Goal: Task Accomplishment & Management: Manage account settings

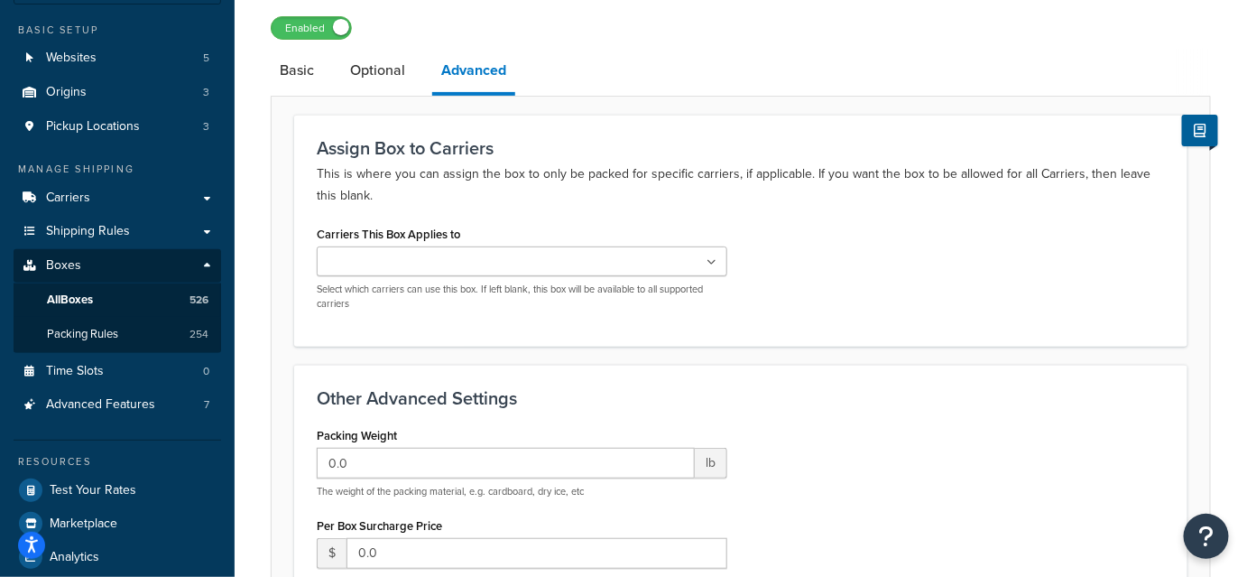
scroll to position [15, 0]
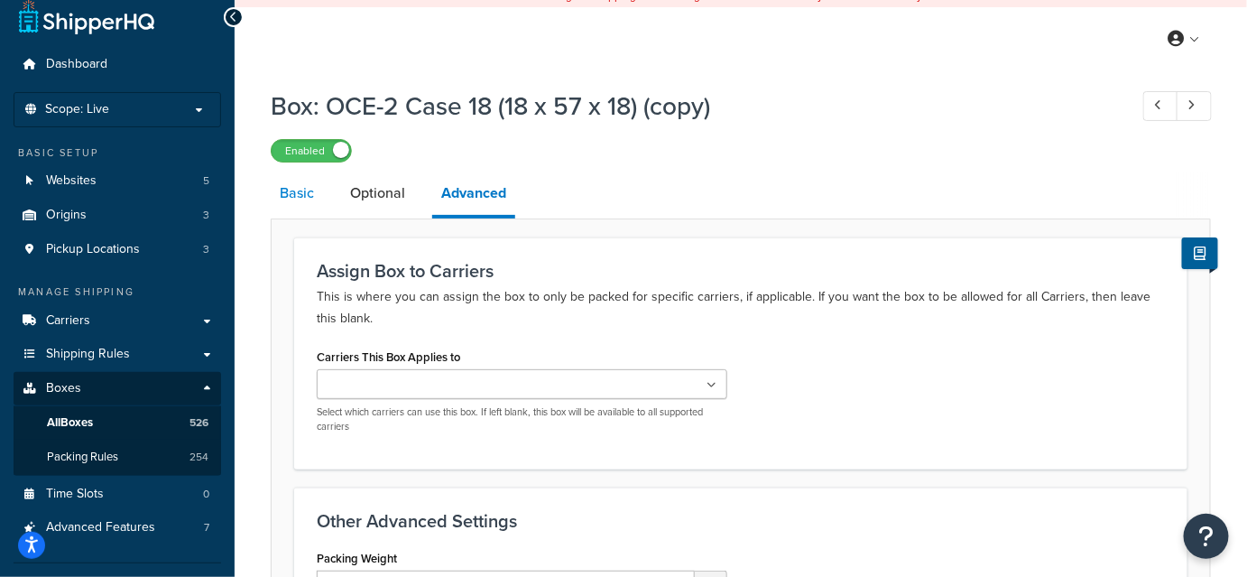
click at [297, 185] on link "Basic" at bounding box center [297, 192] width 52 height 43
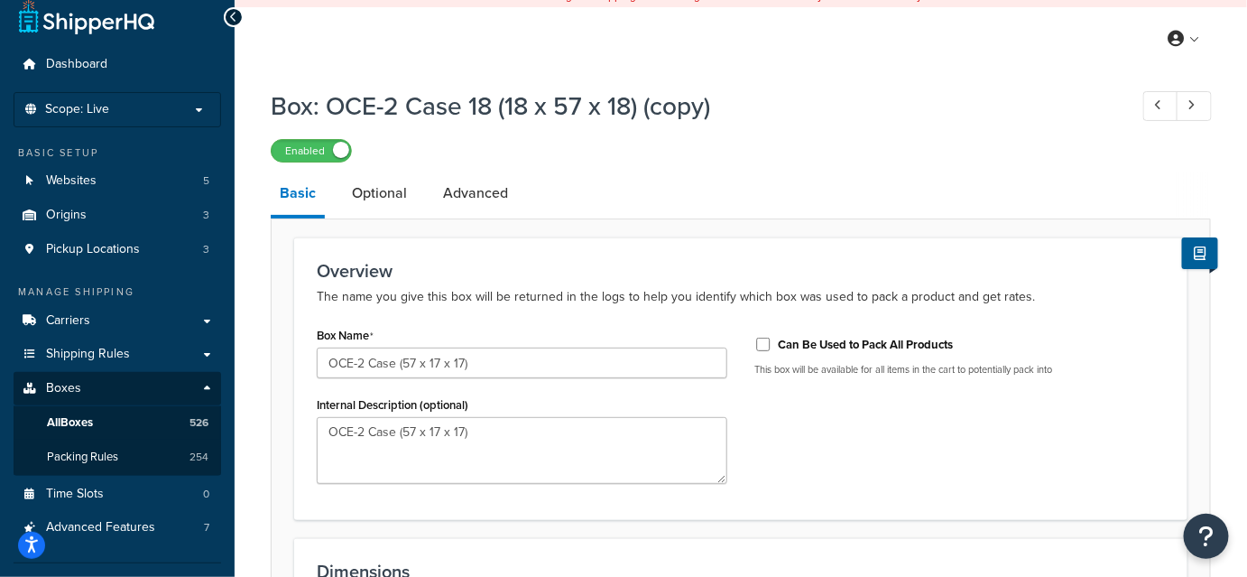
click at [658, 105] on h1 "Box: OCE-2 Case 18 (18 x 57 x 18) (copy)" at bounding box center [690, 105] width 839 height 35
click at [546, 106] on h1 "Box: OCE-2 Case 18 (18 x 57 x 18) (copy)" at bounding box center [690, 105] width 839 height 35
click at [609, 292] on p "The name you give this box will be returned in the logs to help you identify wh…" at bounding box center [741, 297] width 848 height 22
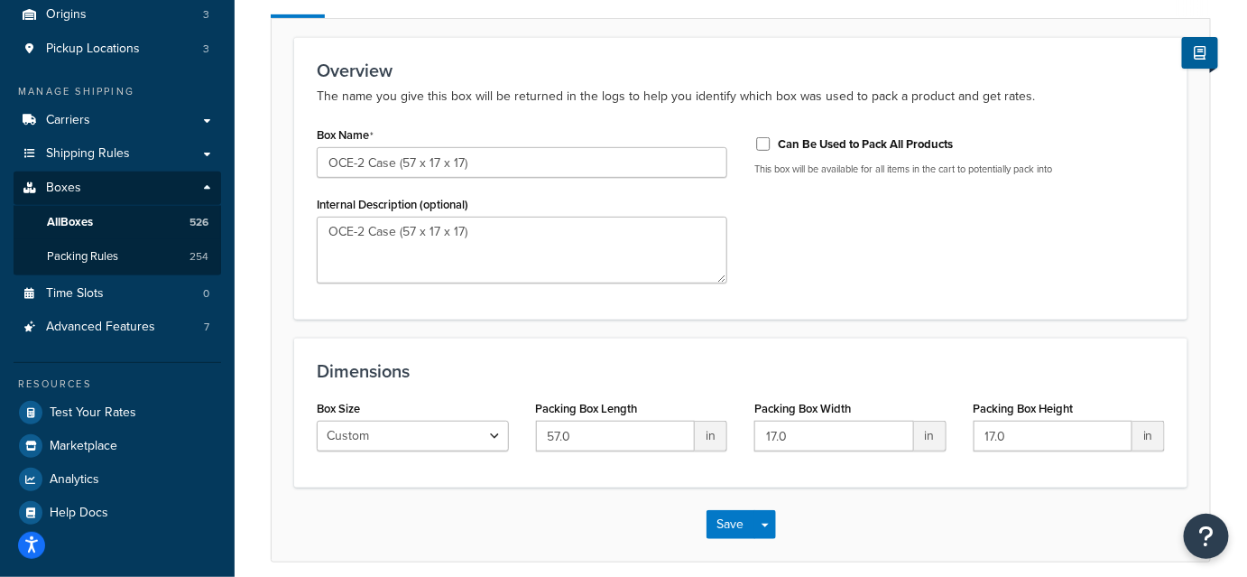
scroll to position [289, 0]
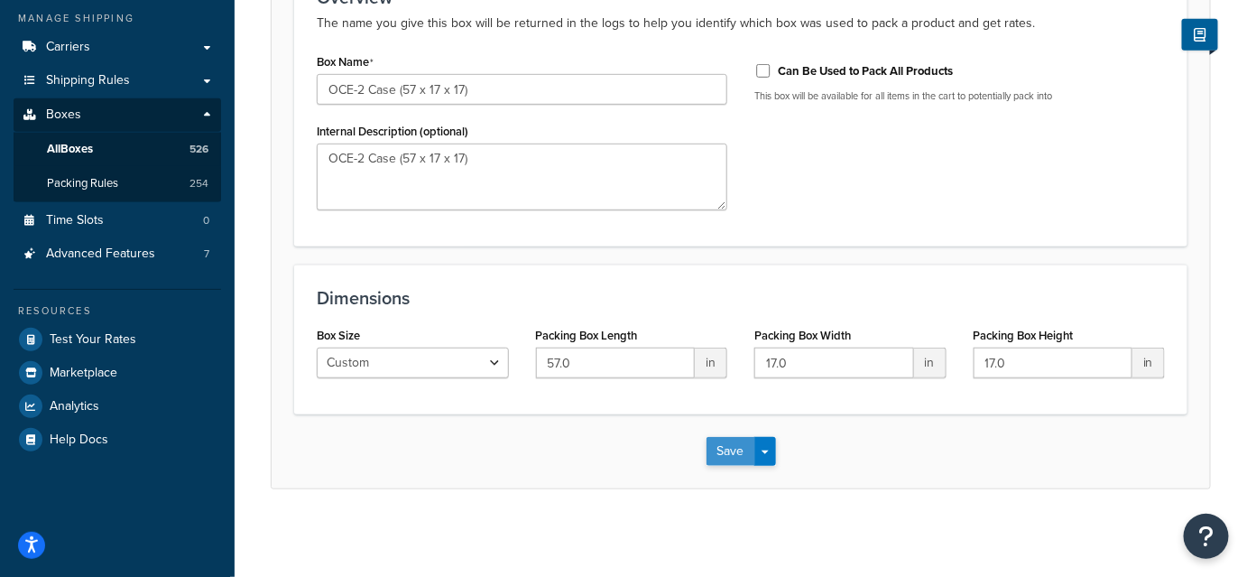
click at [733, 453] on button "Save" at bounding box center [731, 451] width 49 height 29
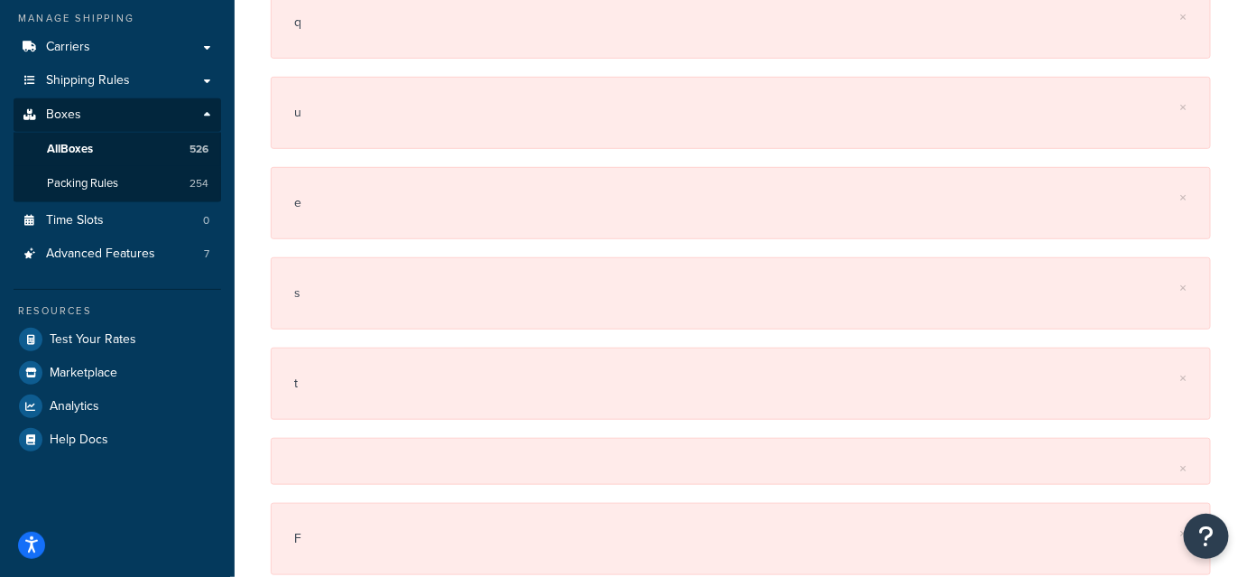
scroll to position [0, 0]
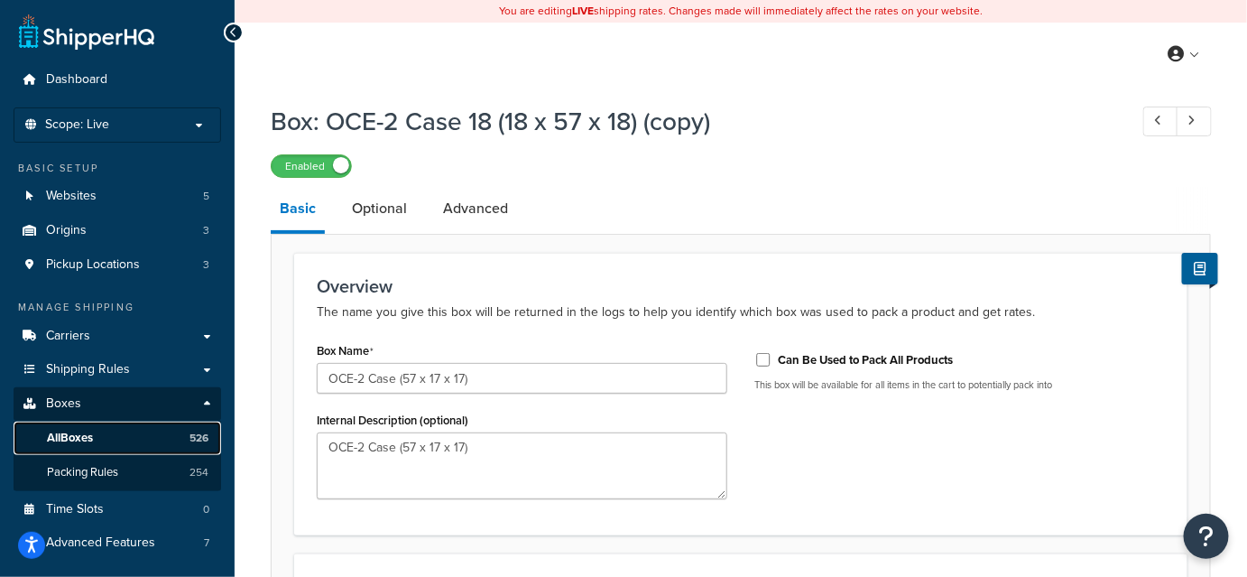
click at [68, 436] on span "All Boxes" at bounding box center [70, 437] width 46 height 15
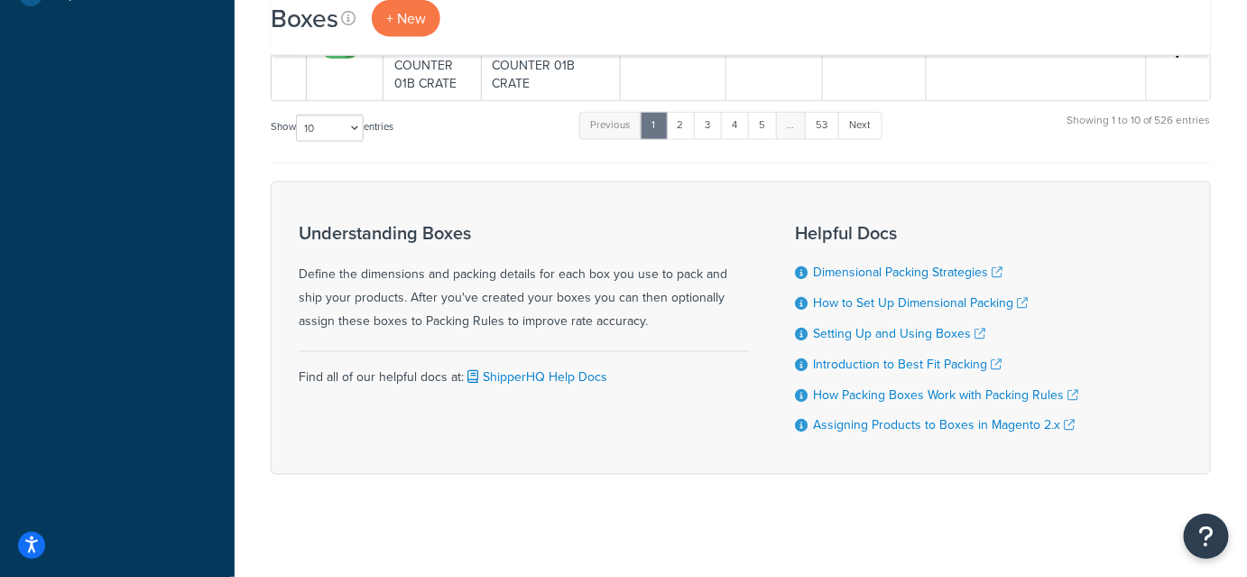
scroll to position [594, 0]
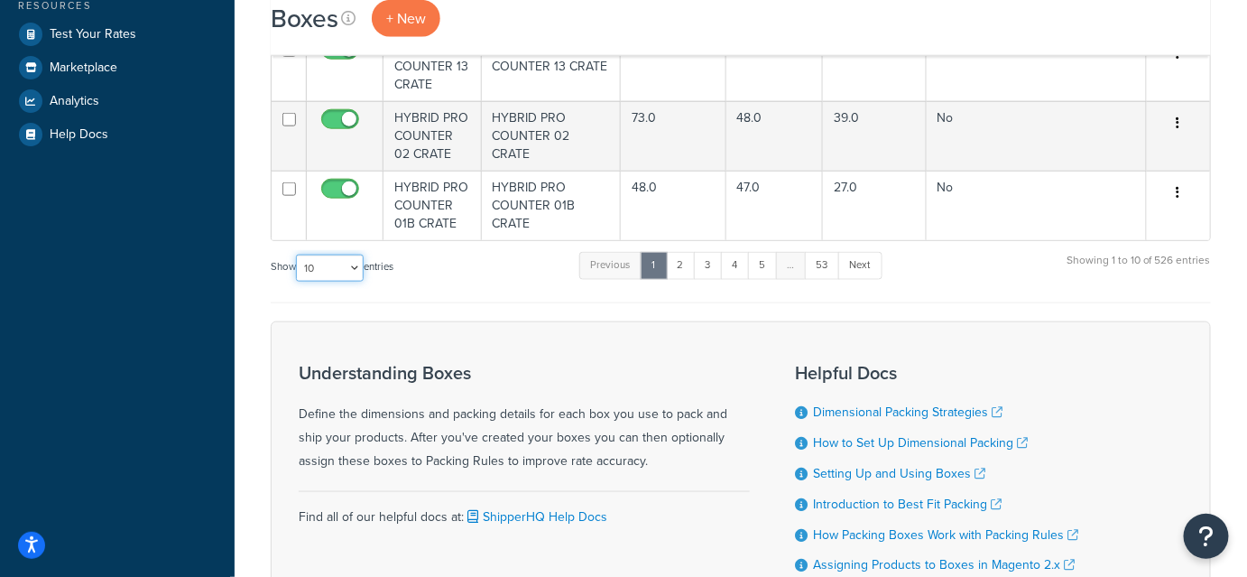
click at [357, 264] on select "10 15 25 50 100 1000" at bounding box center [330, 267] width 68 height 27
select select "1000"
click at [298, 254] on select "10 15 25 50 100 1000" at bounding box center [330, 267] width 68 height 27
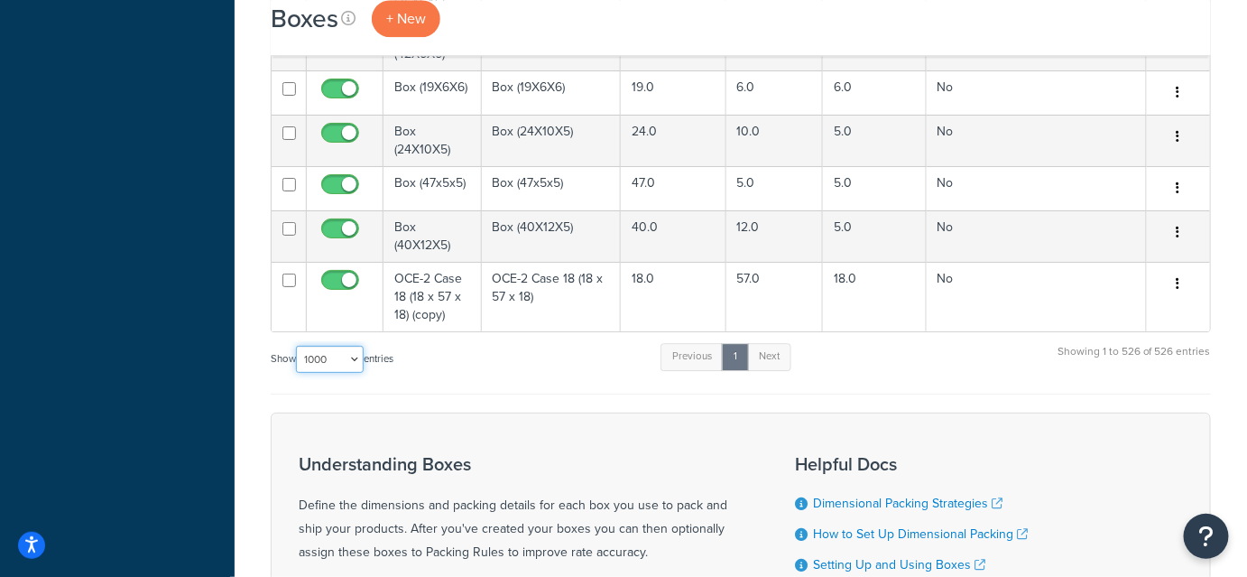
scroll to position [28947, 0]
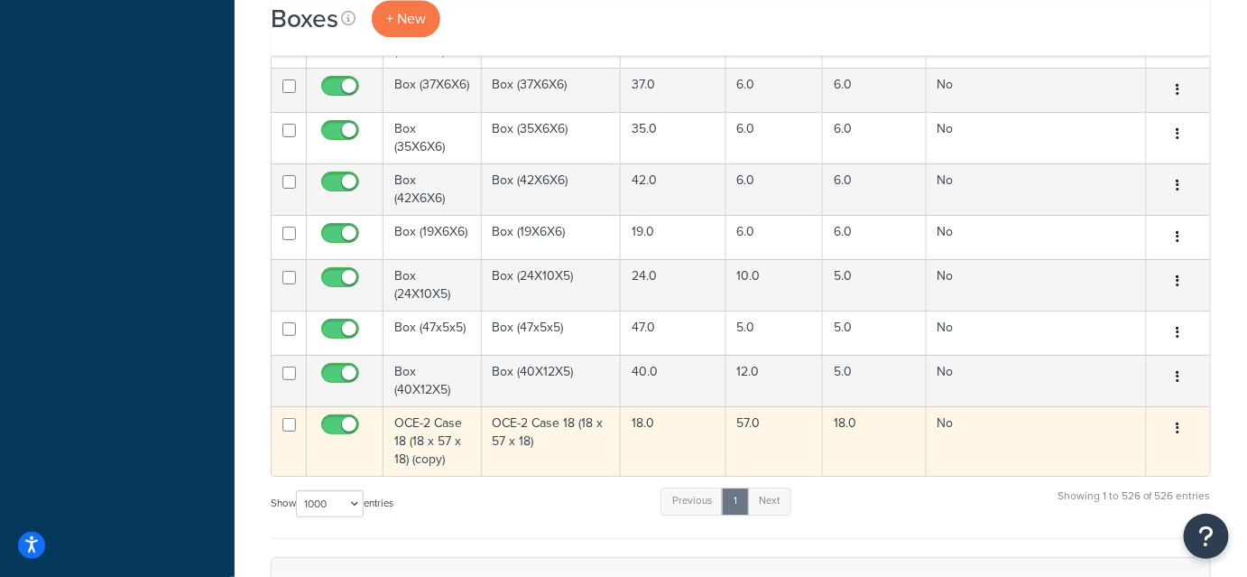
click at [1184, 414] on button "button" at bounding box center [1178, 428] width 25 height 29
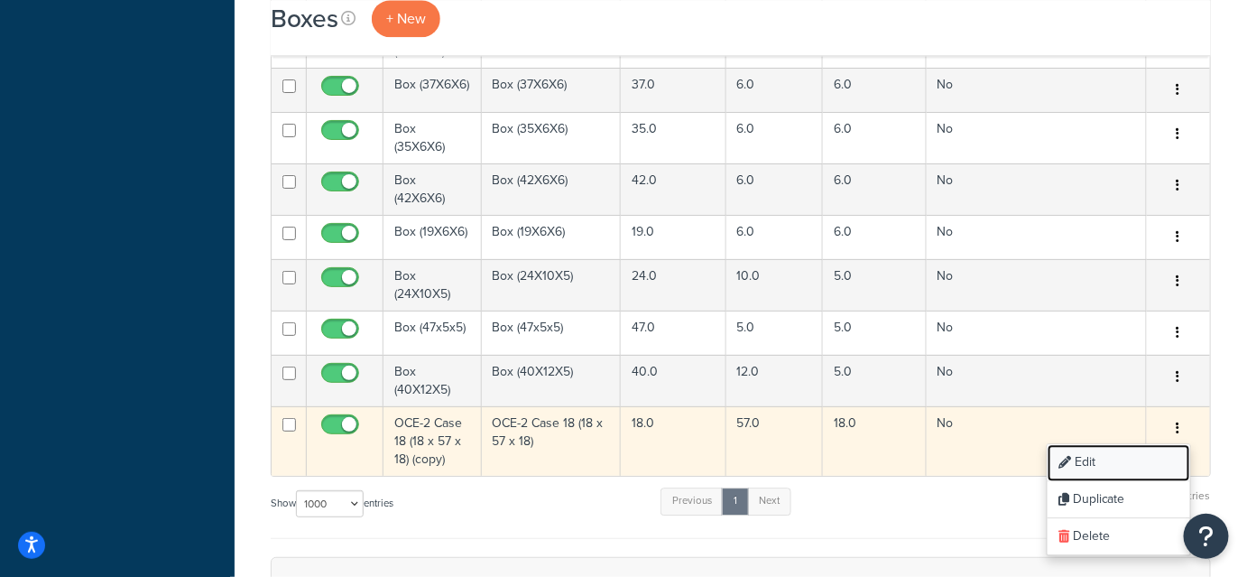
click at [1122, 444] on link "Edit" at bounding box center [1119, 462] width 143 height 37
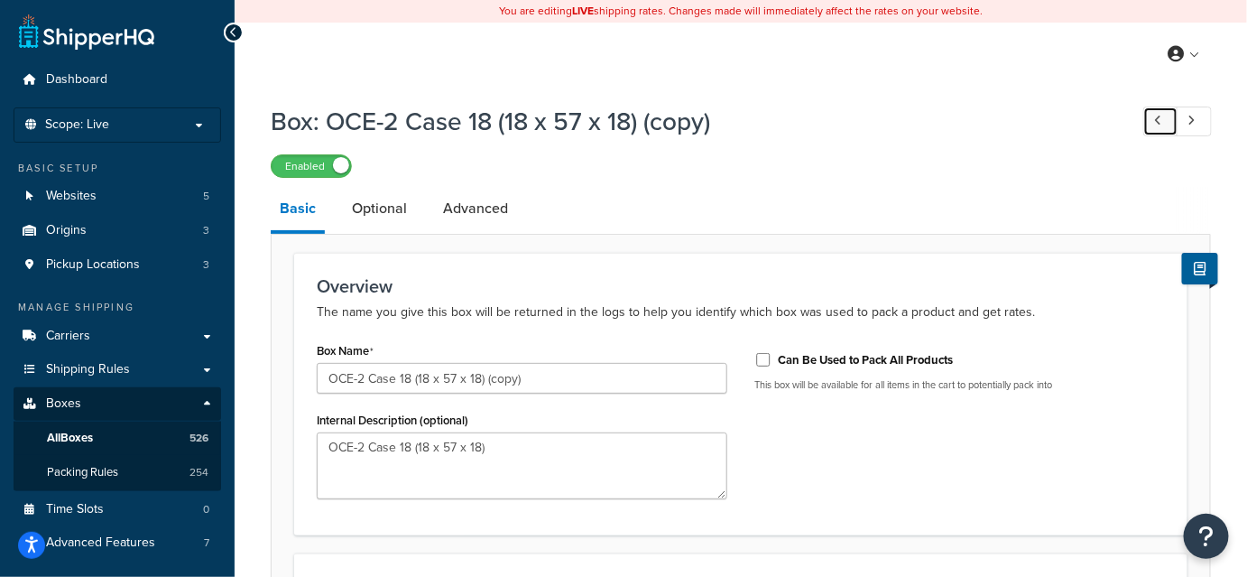
click at [1152, 117] on link at bounding box center [1160, 121] width 35 height 30
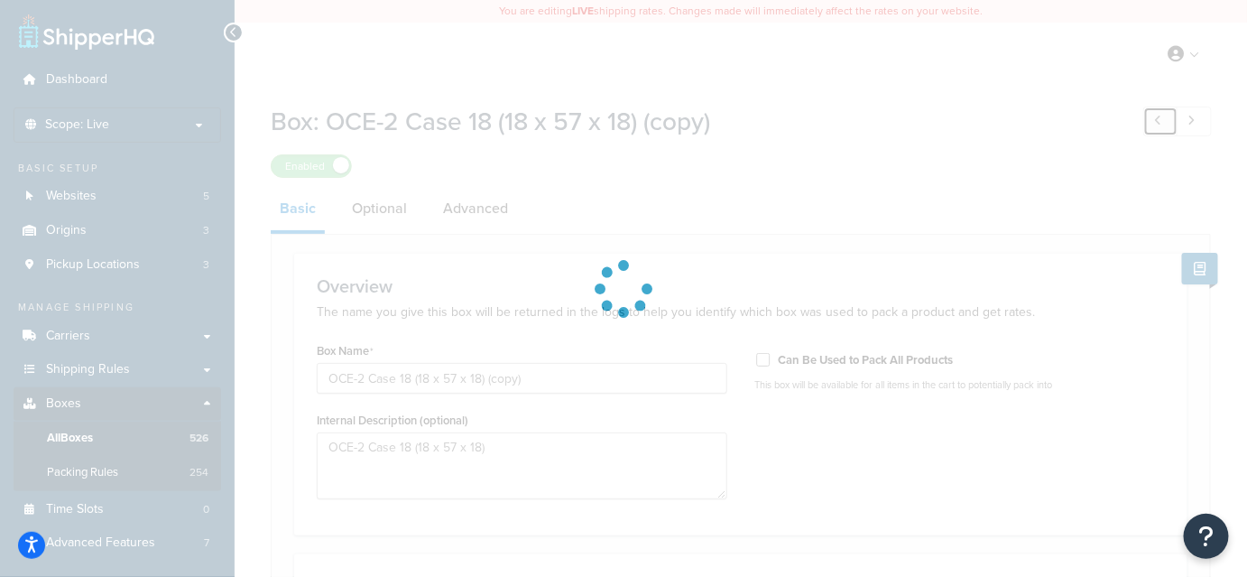
type input "Box (40X12X5)"
type input "40.0"
type input "12.0"
type input "5.0"
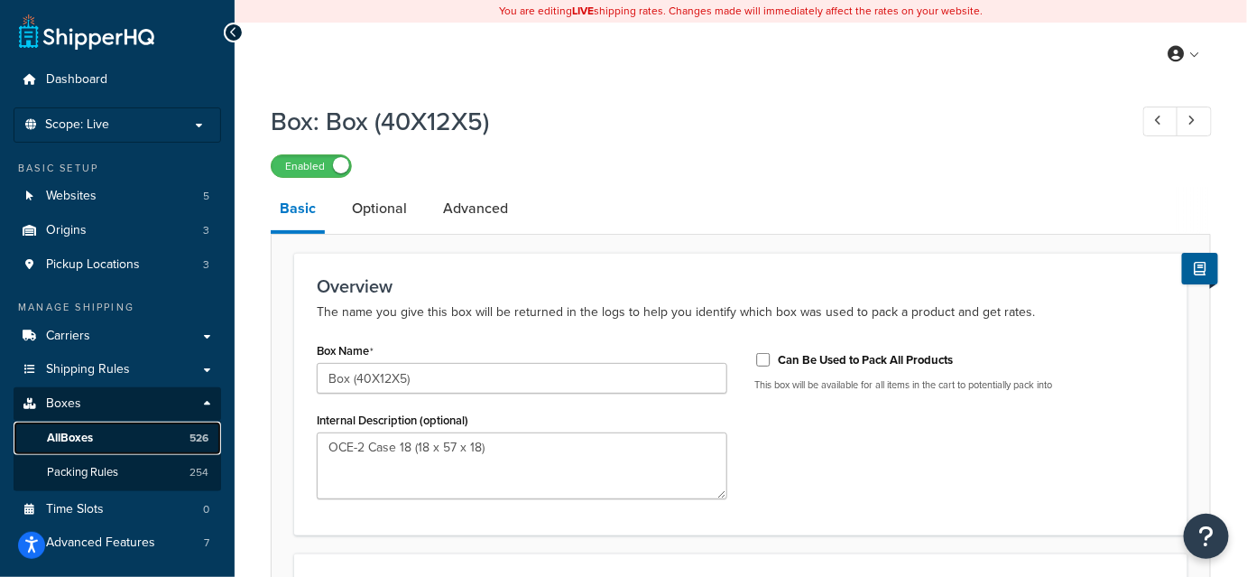
click at [81, 441] on span "All Boxes" at bounding box center [70, 437] width 46 height 15
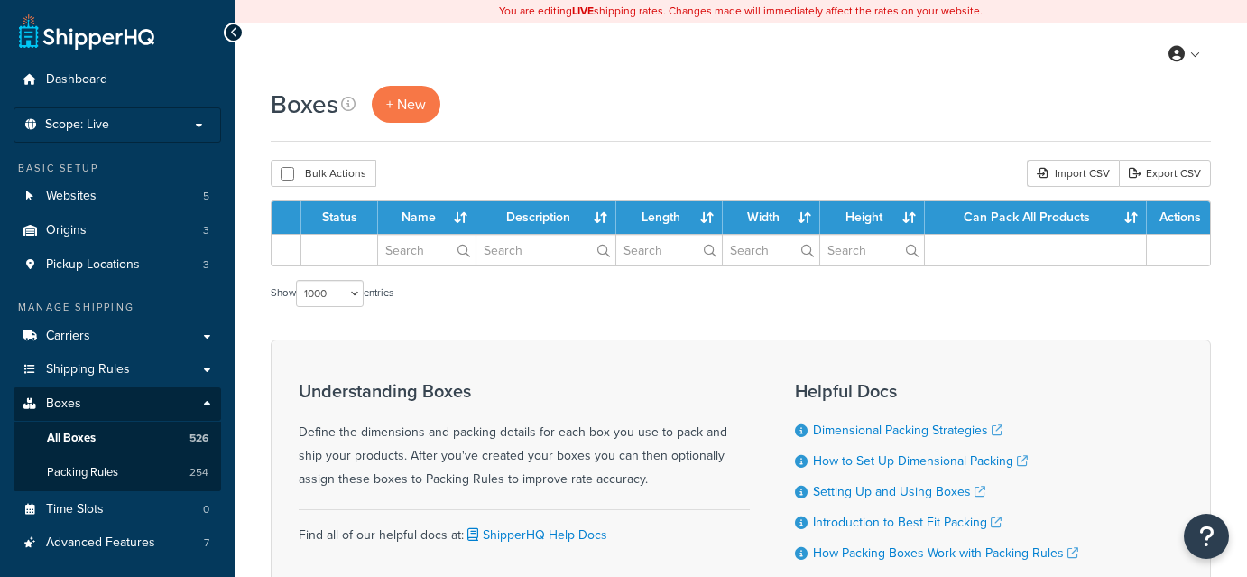
select select "1000"
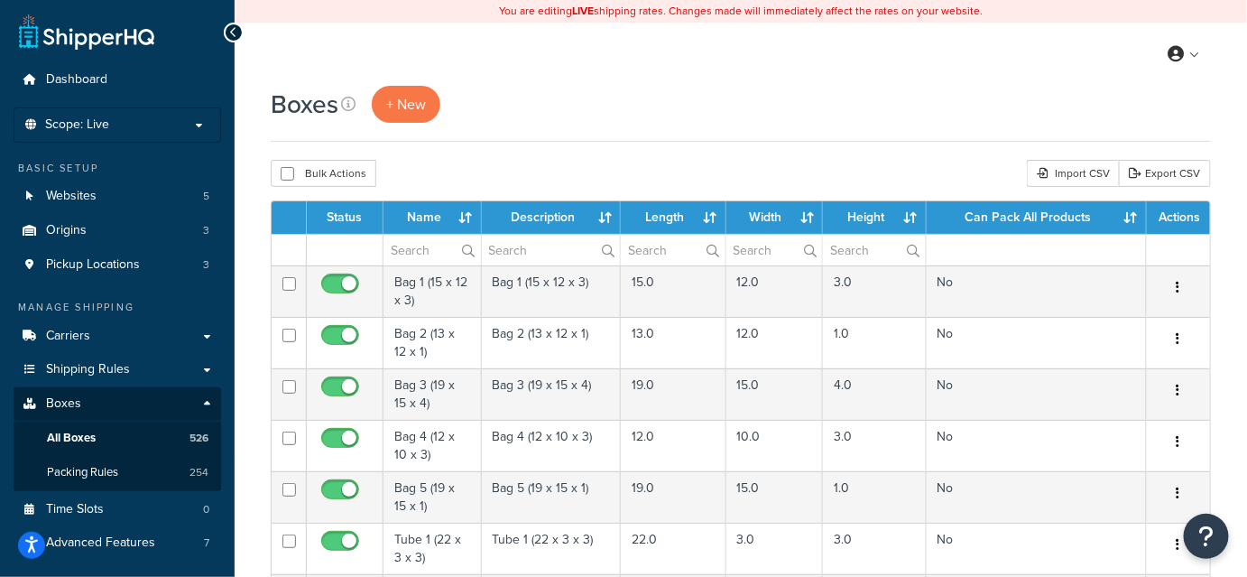
click at [800, 164] on div "Bulk Actions Duplicate Delete Import CSV Export CSV" at bounding box center [741, 173] width 940 height 27
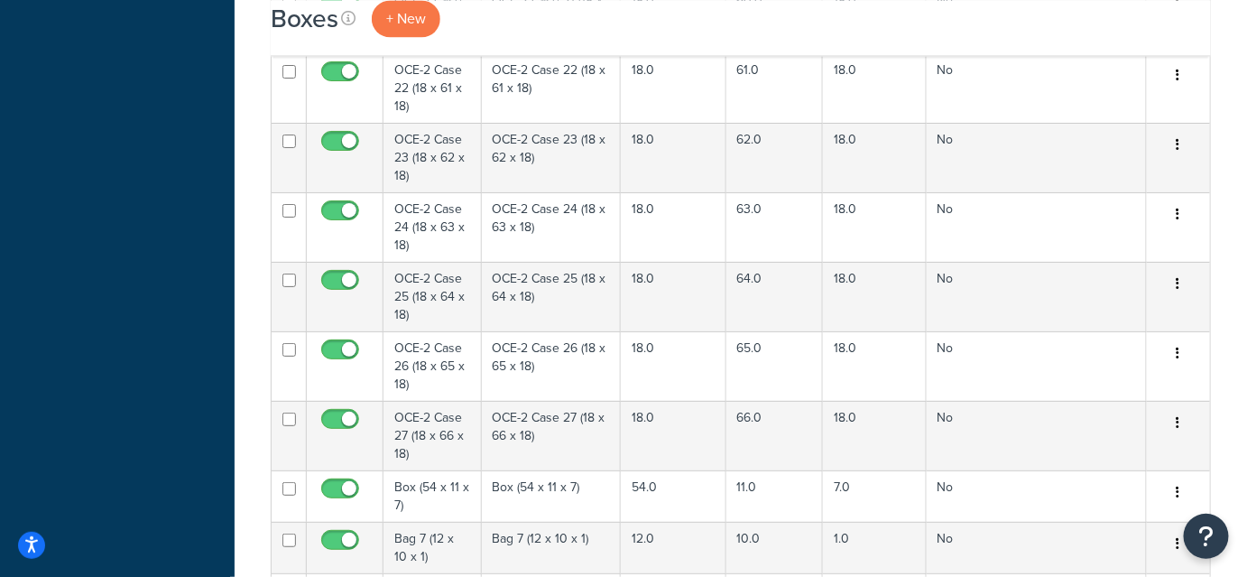
scroll to position [23277, 0]
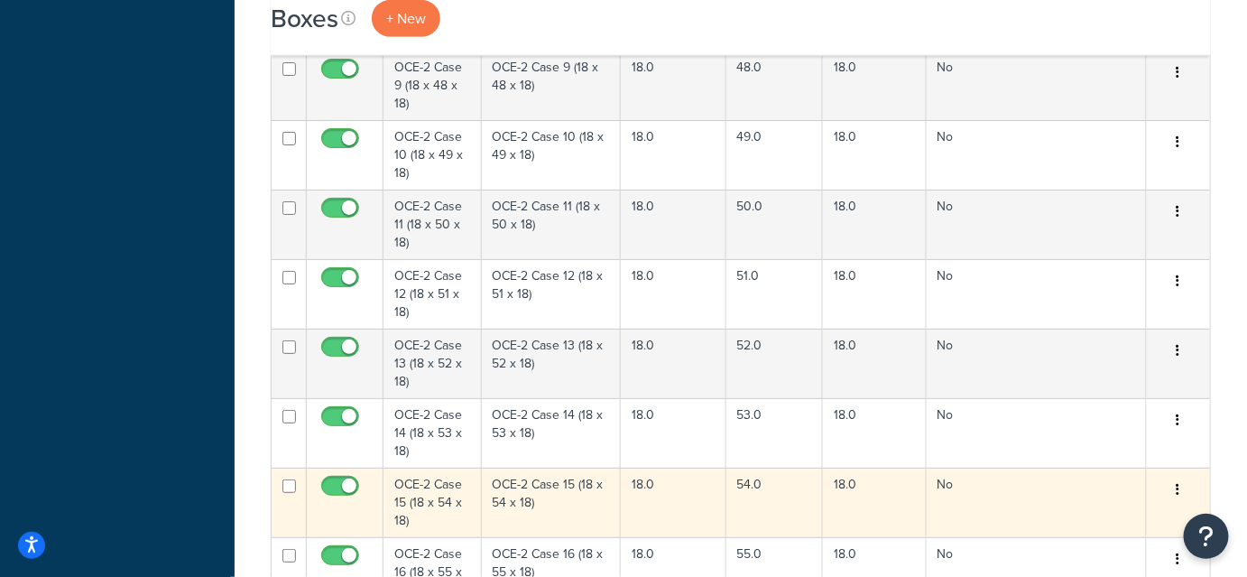
click at [1179, 483] on icon "button" at bounding box center [1179, 489] width 4 height 13
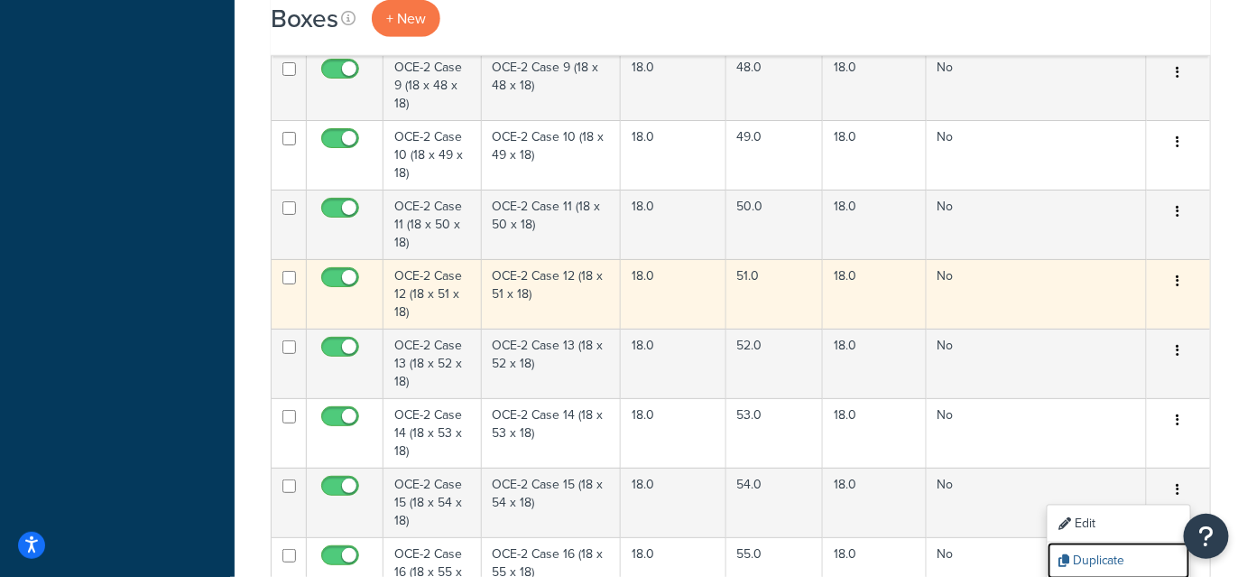
drag, startPoint x: 1119, startPoint y: 359, endPoint x: 708, endPoint y: 64, distance: 506.4
click at [1119, 542] on link "Duplicate" at bounding box center [1119, 560] width 143 height 37
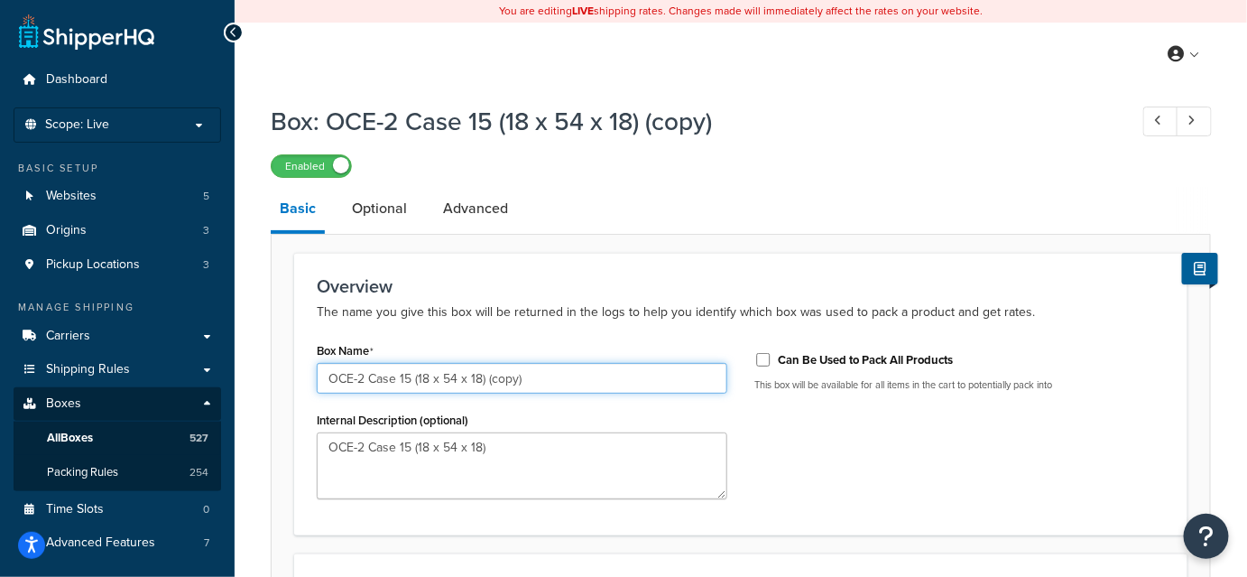
click at [428, 377] on input "OCE-2 Case 15 (18 x 54 x 18) (copy)" at bounding box center [522, 378] width 411 height 31
click at [459, 377] on input "OCE-2 Case 15 (54 x 54 x 18) (copy)" at bounding box center [522, 378] width 411 height 31
click at [478, 375] on input "OCE-2 Case 15 (54 x 17 x 18) (copy)" at bounding box center [522, 378] width 411 height 31
type input "OCE-2 Case 15 (54 x 17 x 17) (copy)"
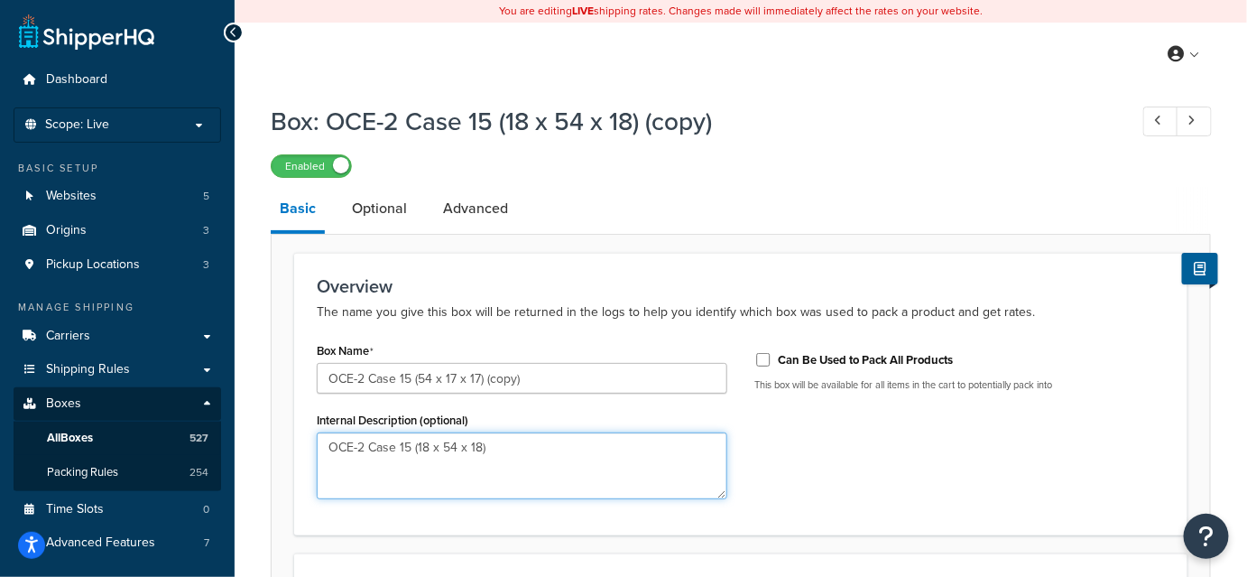
click at [426, 446] on textarea "OCE-2 Case 15 (18 x 54 x 18)" at bounding box center [522, 465] width 411 height 67
click at [457, 445] on textarea "OCE-2 Case 15 (54 x 54 x 18)" at bounding box center [522, 465] width 411 height 67
click at [476, 447] on textarea "OCE-2 Case 15 (54 x 17 x 18)" at bounding box center [522, 465] width 411 height 67
type textarea "OCE-2 Case 15 (54 x 17 x 17)"
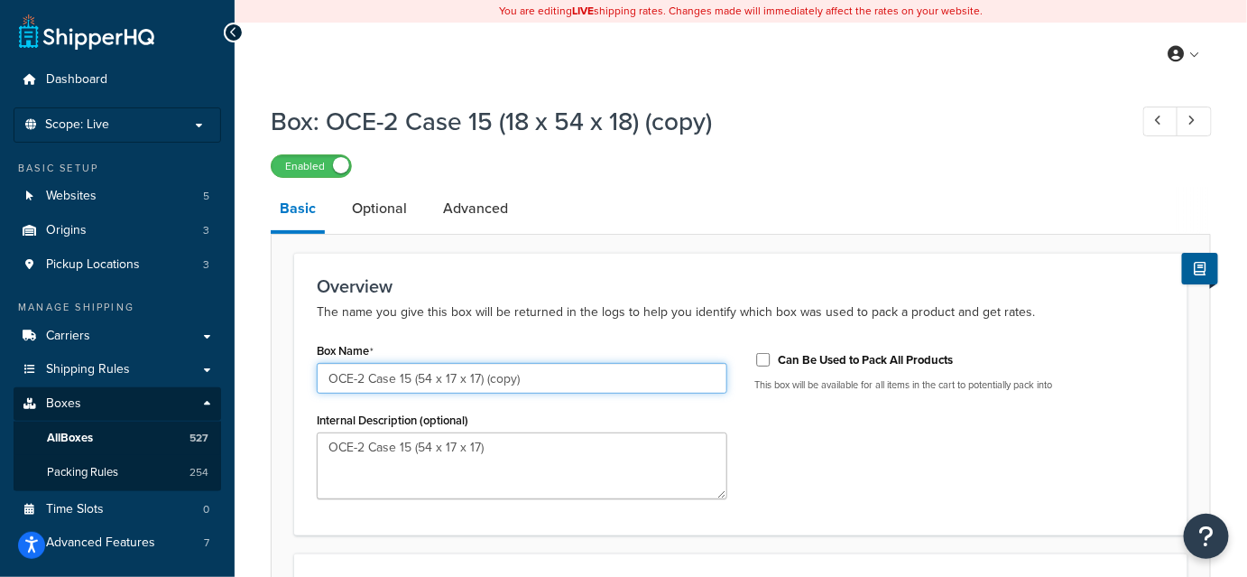
click at [541, 380] on input "OCE-2 Case 15 (54 x 17 x 17) (copy)" at bounding box center [522, 378] width 411 height 31
click at [412, 378] on input "OCE-2 Case 15 (54 x 17 x 17)" at bounding box center [522, 378] width 411 height 31
type input "OCE-2 Case (54 x 17 x 17)"
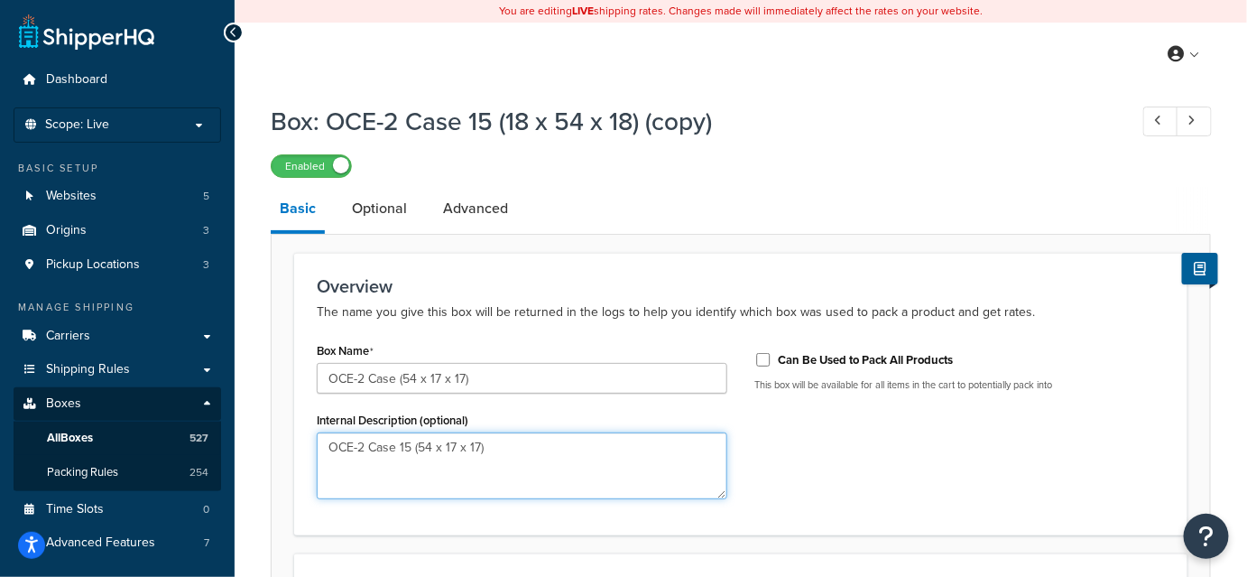
click at [412, 451] on textarea "OCE-2 Case 15 (54 x 17 x 17)" at bounding box center [522, 465] width 411 height 67
click at [411, 480] on textarea "OCE-2 Case(54 x 17 x 17)" at bounding box center [522, 465] width 411 height 67
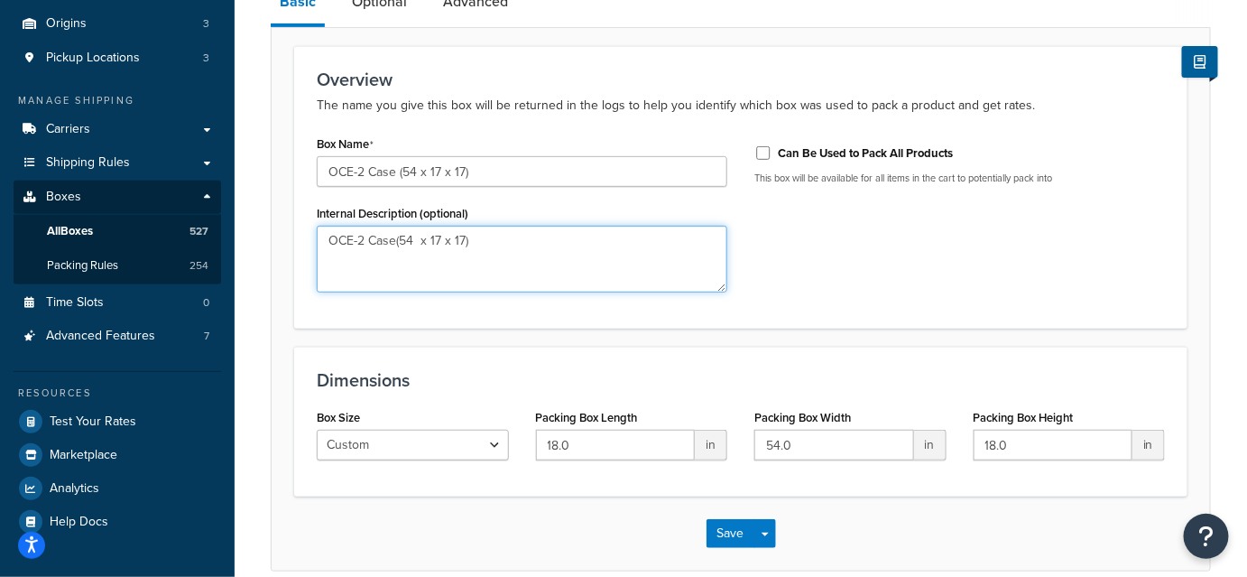
scroll to position [263, 0]
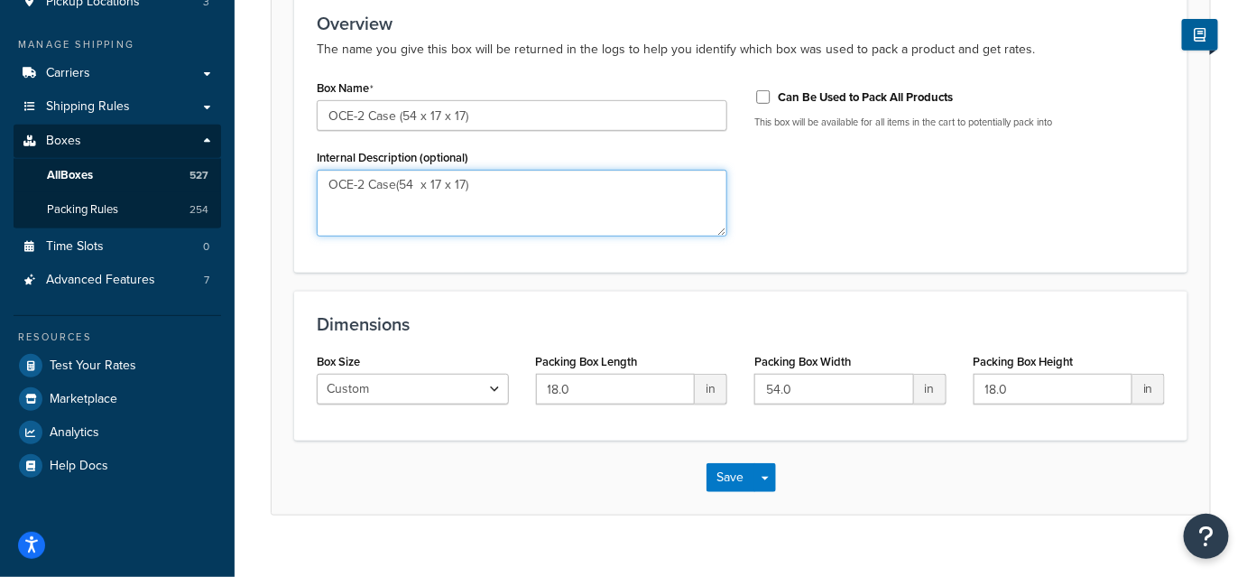
type textarea "OCE-2 Case(54 x 17 x 17)"
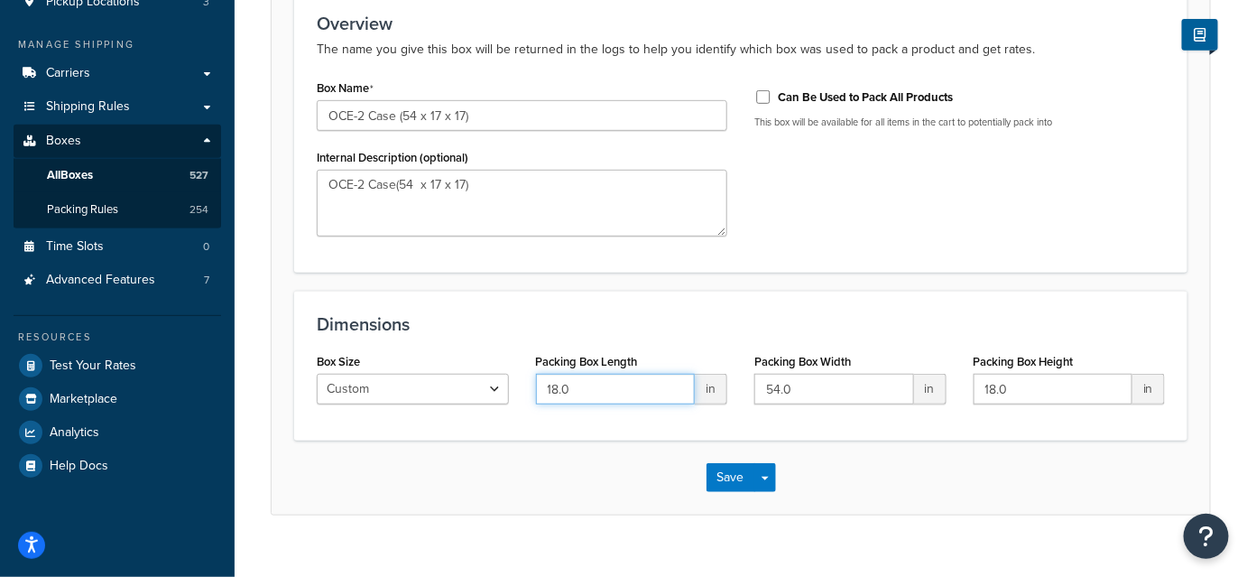
click at [556, 390] on input "18.0" at bounding box center [616, 389] width 160 height 31
type input "54.0"
click at [779, 386] on input "54.0" at bounding box center [834, 389] width 160 height 31
type input "17.0"
click at [996, 391] on input "18.0" at bounding box center [1054, 389] width 160 height 31
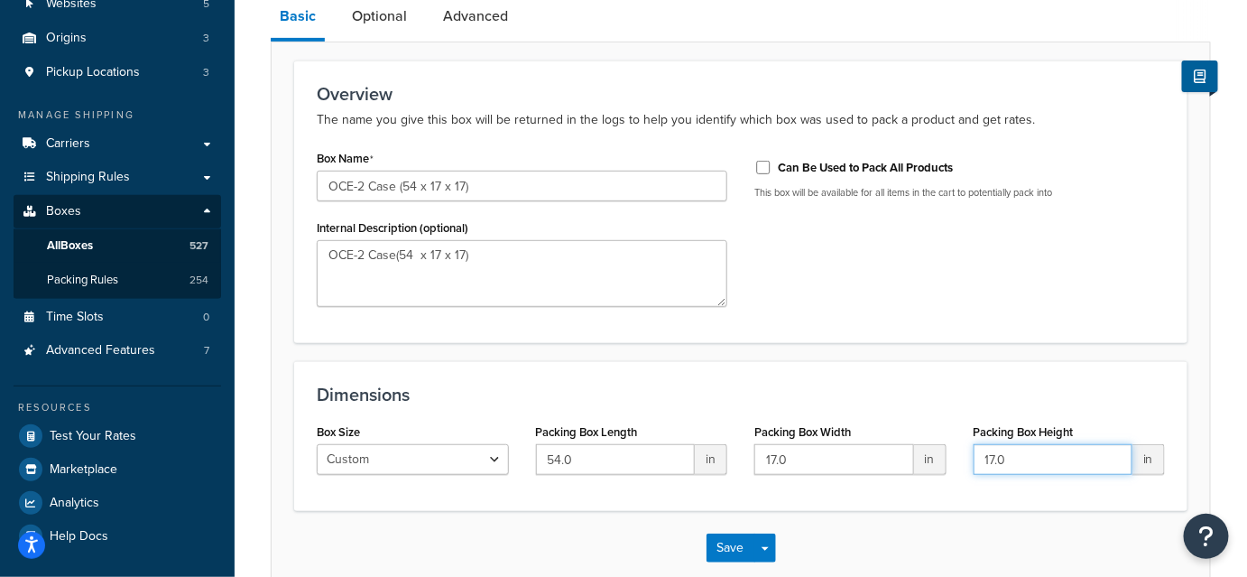
scroll to position [0, 0]
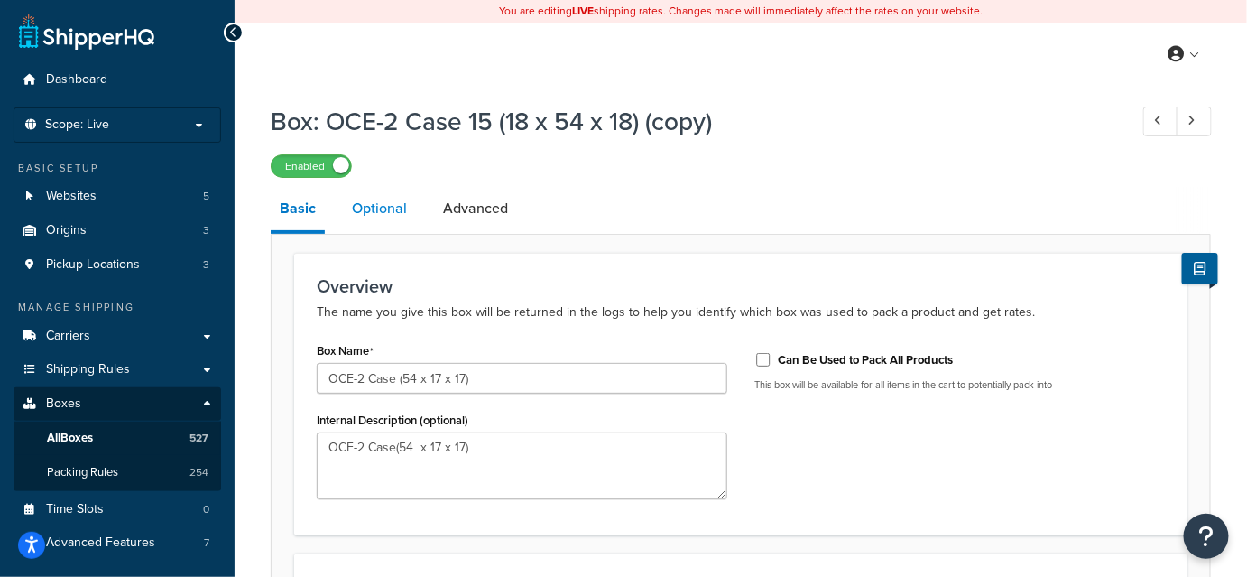
type input "17.0"
click at [391, 210] on link "Optional" at bounding box center [379, 208] width 73 height 43
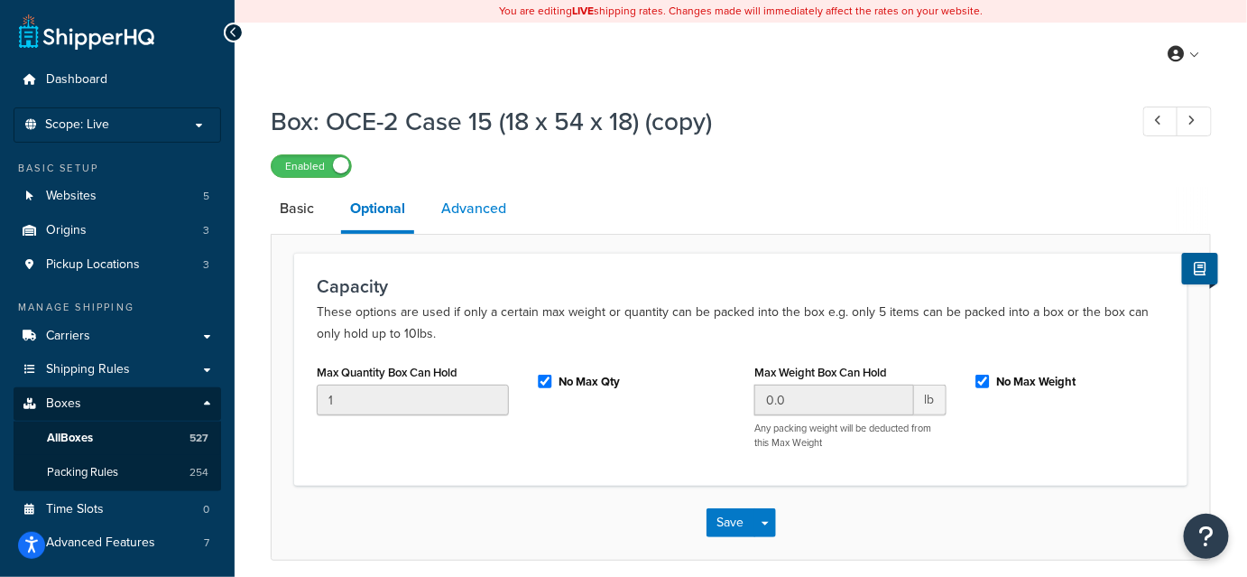
click at [476, 204] on link "Advanced" at bounding box center [473, 208] width 83 height 43
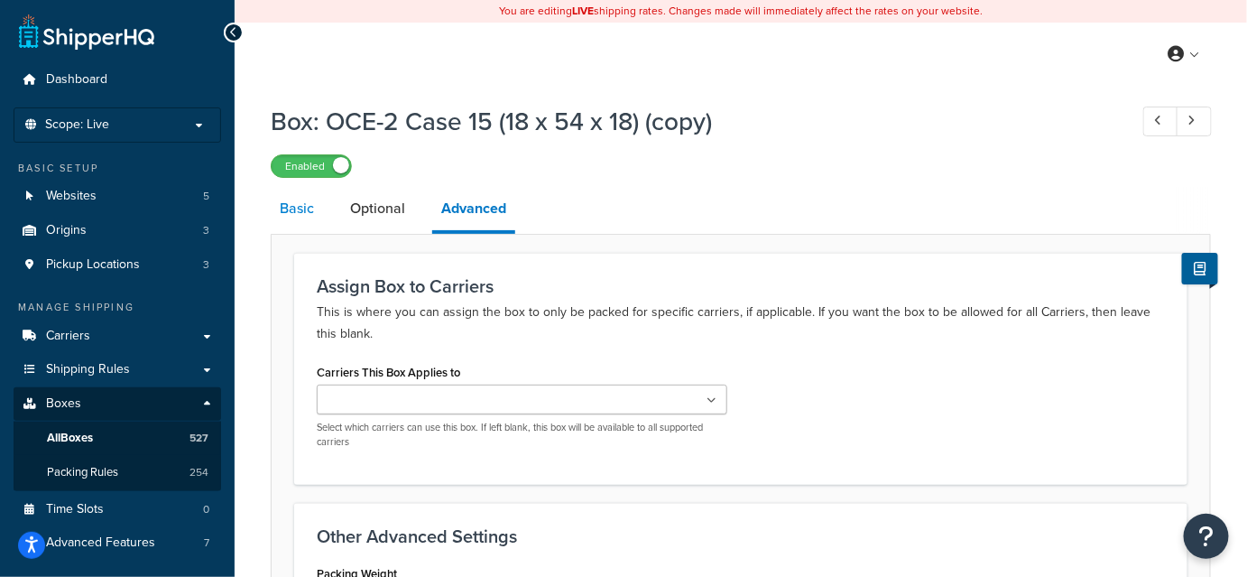
click at [305, 208] on link "Basic" at bounding box center [297, 208] width 52 height 43
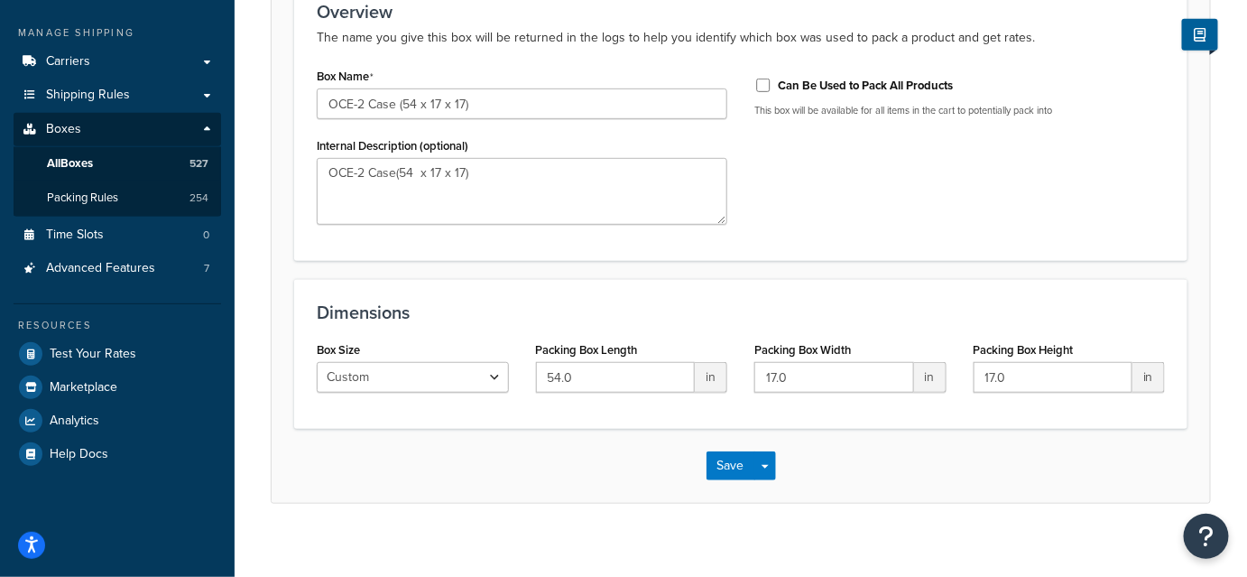
scroll to position [274, 0]
click at [729, 467] on button "Save" at bounding box center [731, 465] width 49 height 29
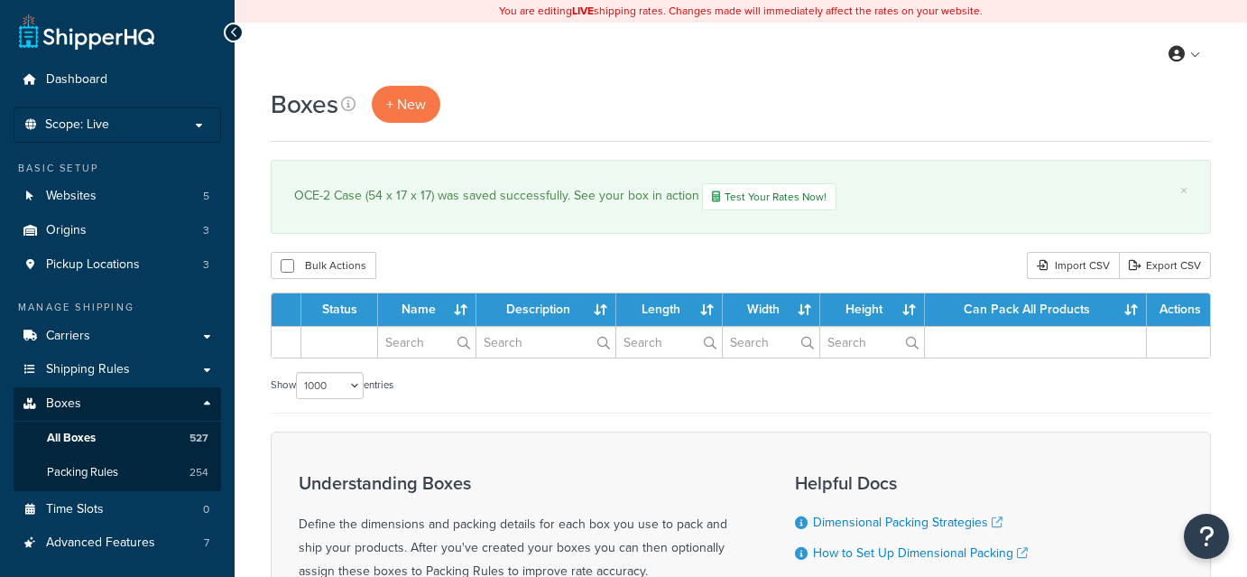
select select "1000"
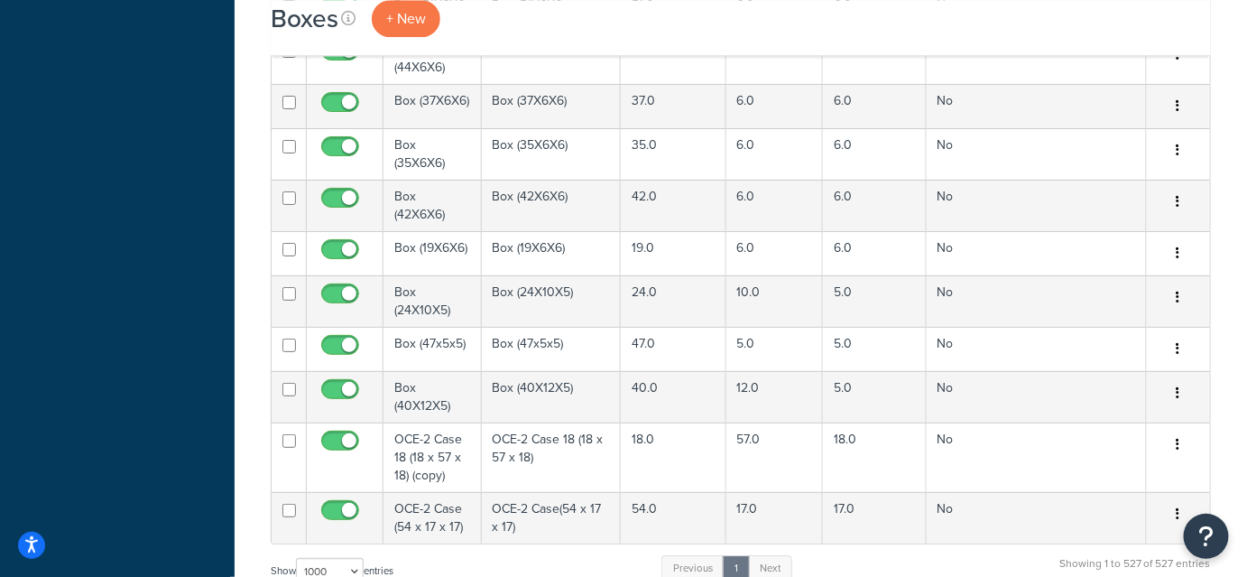
scroll to position [29020, 0]
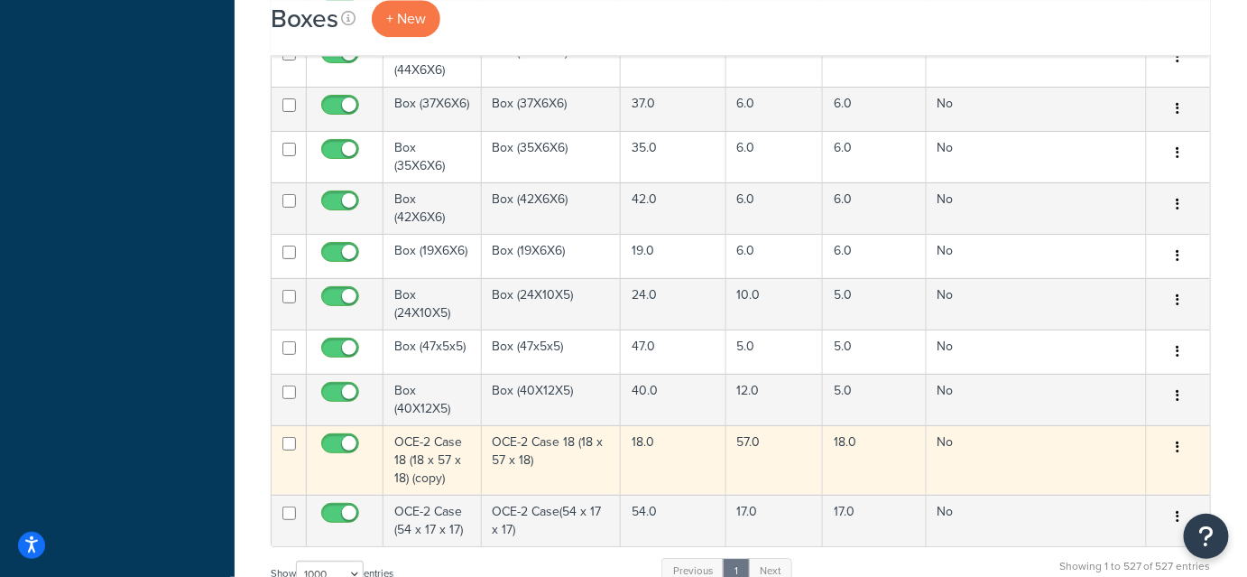
click at [569, 425] on td "OCE-2 Case 18 (18 x 57 x 18)" at bounding box center [551, 459] width 139 height 69
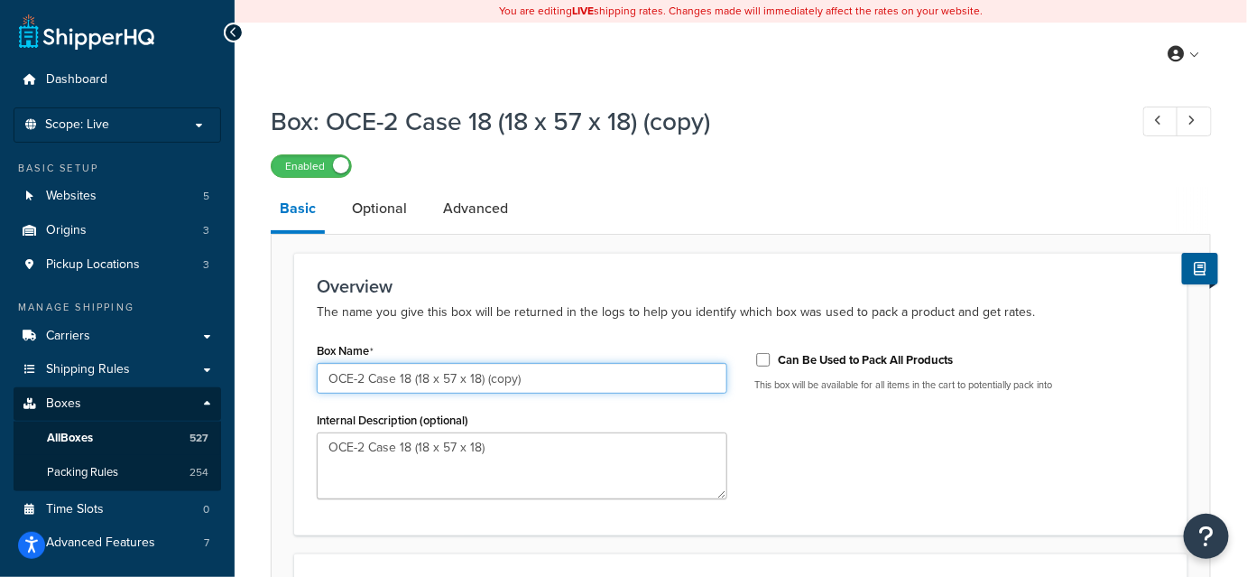
click at [412, 377] on input "OCE-2 Case 18 (18 x 57 x 18) (copy)" at bounding box center [522, 378] width 411 height 31
click at [412, 375] on input "OCE-2 Case (18 x 57 x 18) (copy)" at bounding box center [522, 378] width 411 height 31
click at [432, 377] on input "OCE-2 Case (57 x 57 x 18) (copy)" at bounding box center [522, 378] width 411 height 31
click at [519, 380] on input "OCE-2 Case (57 x 17 x 17) (copy)" at bounding box center [522, 378] width 411 height 31
click at [519, 380] on input "OCE-2 Case (57 x 17 x 17)" at bounding box center [522, 378] width 411 height 31
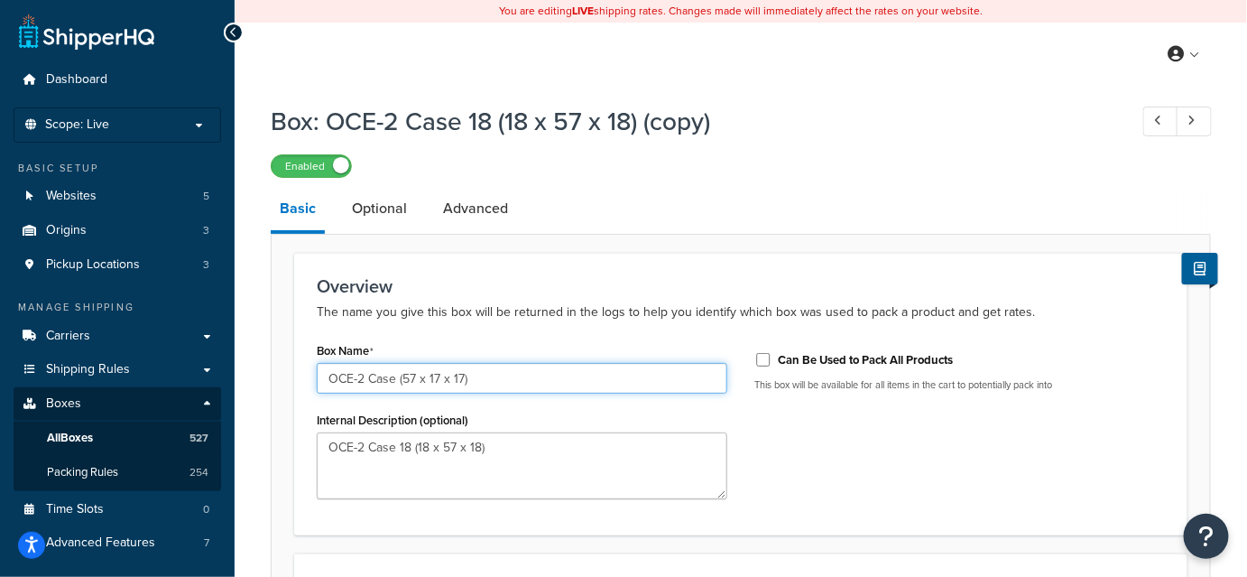
click at [519, 382] on input "OCE-2 Case (57 x 17 x 17)" at bounding box center [522, 378] width 411 height 31
click at [491, 383] on input "OCE-2 Case (57 x 17 x 17)" at bounding box center [522, 378] width 411 height 31
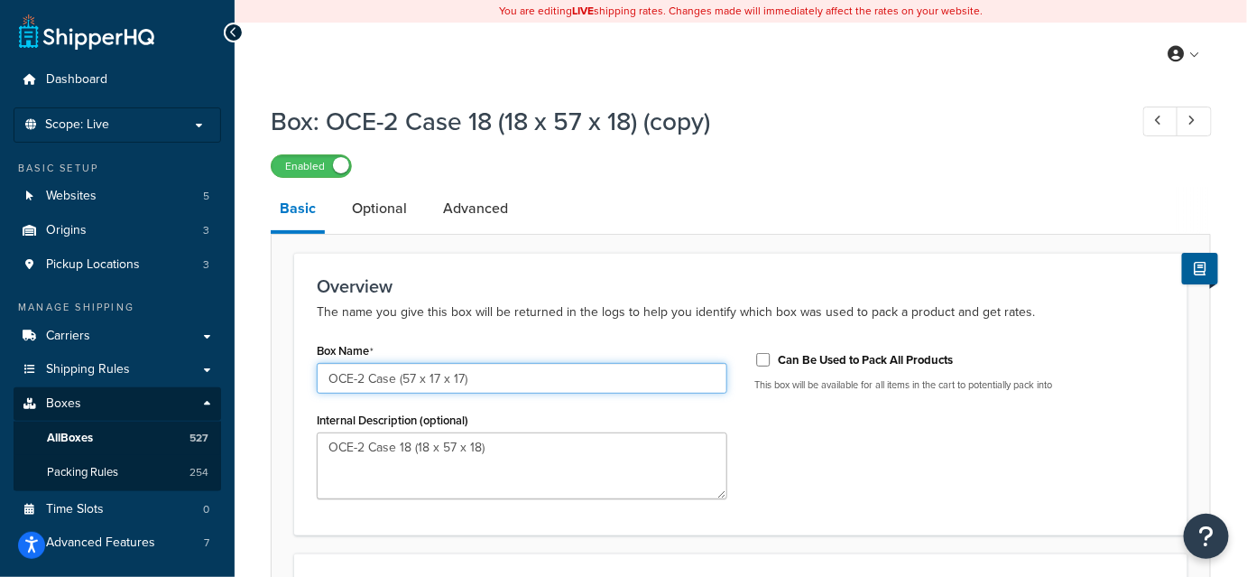
type input "OCE-2 Case (57 x 17 x 17)"
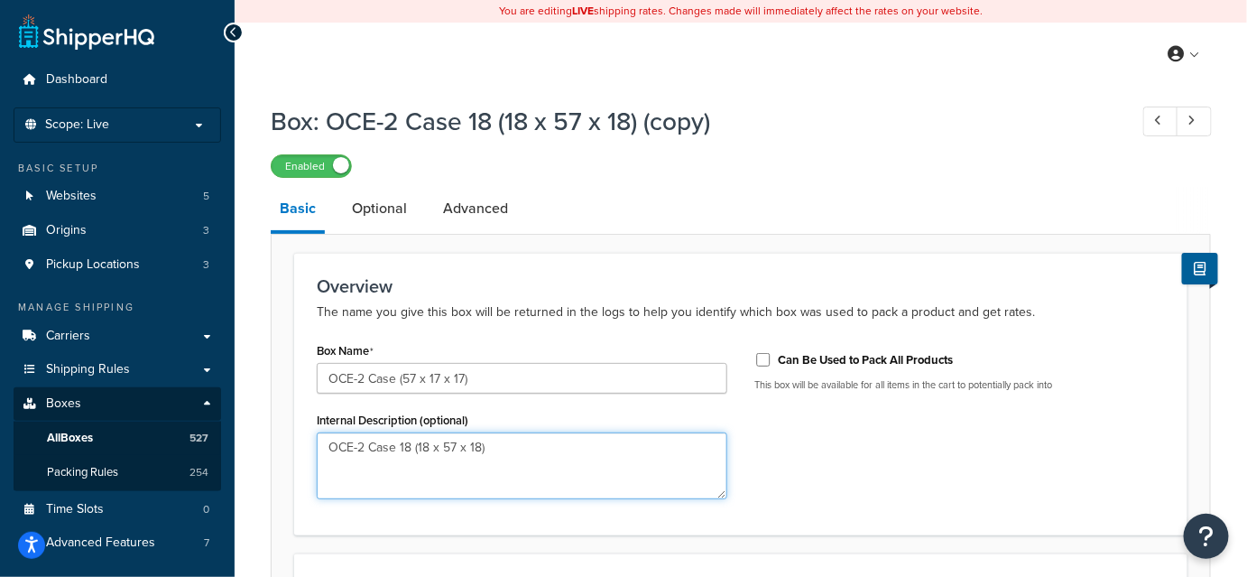
click at [532, 461] on textarea "OCE-2 Case 18 (18 x 57 x 18)" at bounding box center [522, 465] width 411 height 67
paste textarea "(57 x 17 x 17"
type textarea "OCE-2 Case (57 x 17 x 17)"
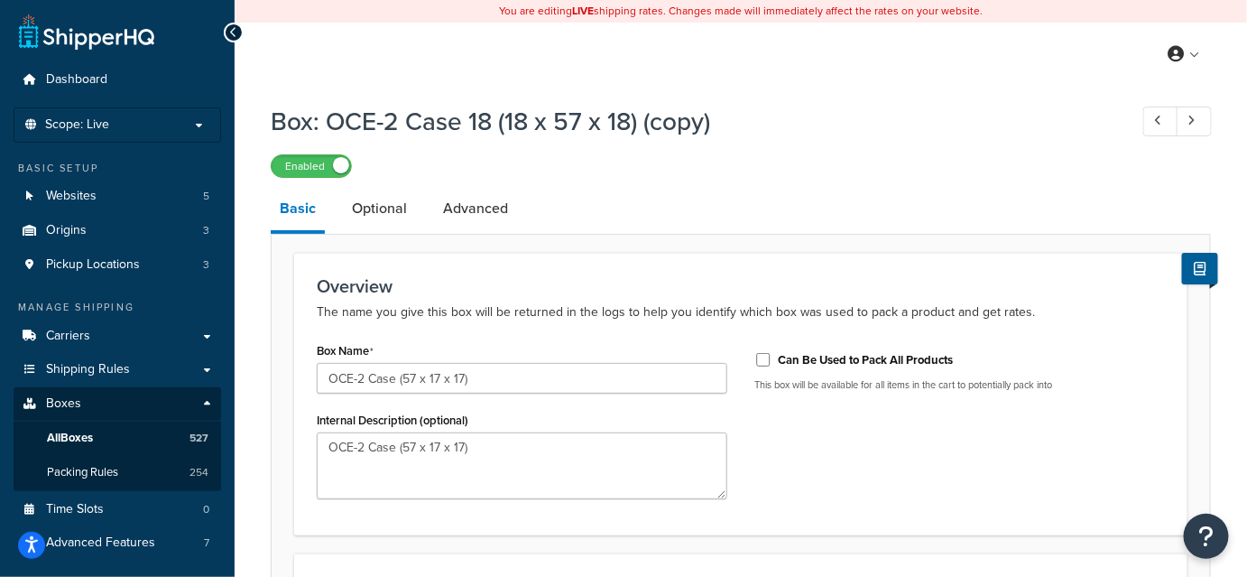
click at [899, 476] on div "Box Name OCE-2 Case (57 x 17 x 17) Internal Description (optional) OCE-2 Case (…" at bounding box center [740, 425] width 875 height 175
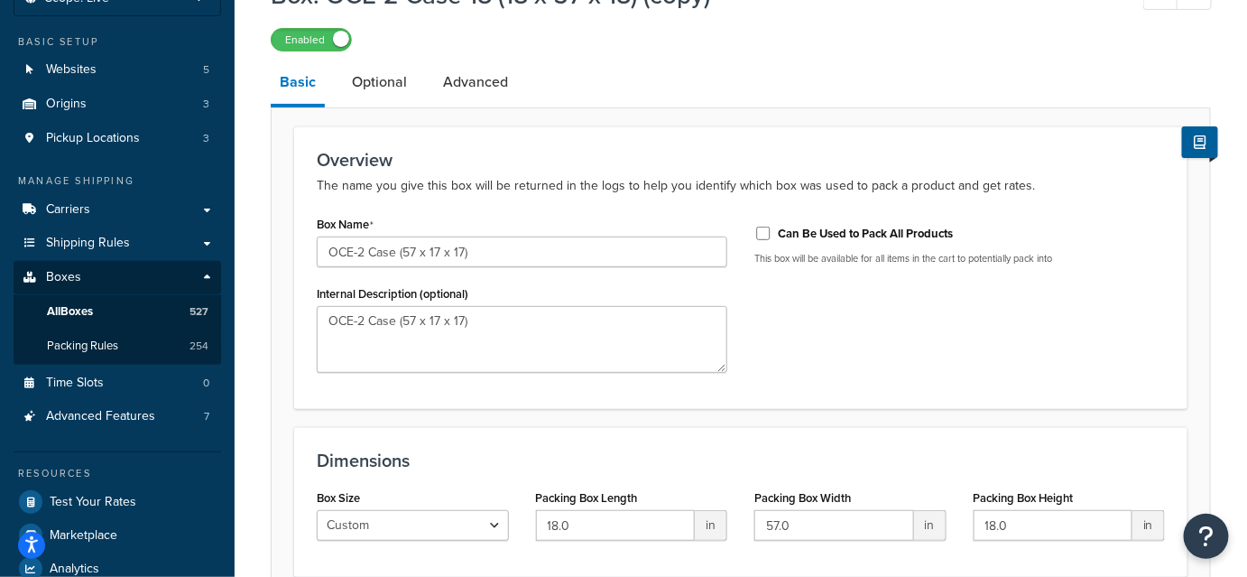
scroll to position [144, 0]
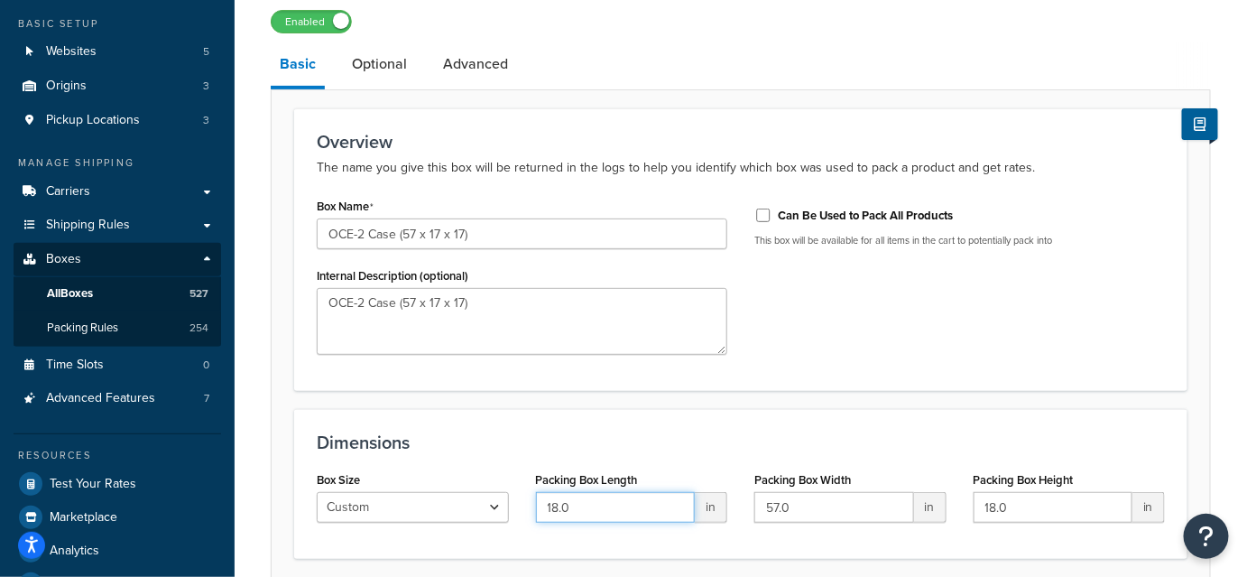
click at [556, 507] on input "18.0" at bounding box center [616, 507] width 160 height 31
type input "57.0"
click at [772, 505] on input "57.0" at bounding box center [834, 507] width 160 height 31
type input "17.0"
click at [994, 509] on input "18.0" at bounding box center [1054, 507] width 160 height 31
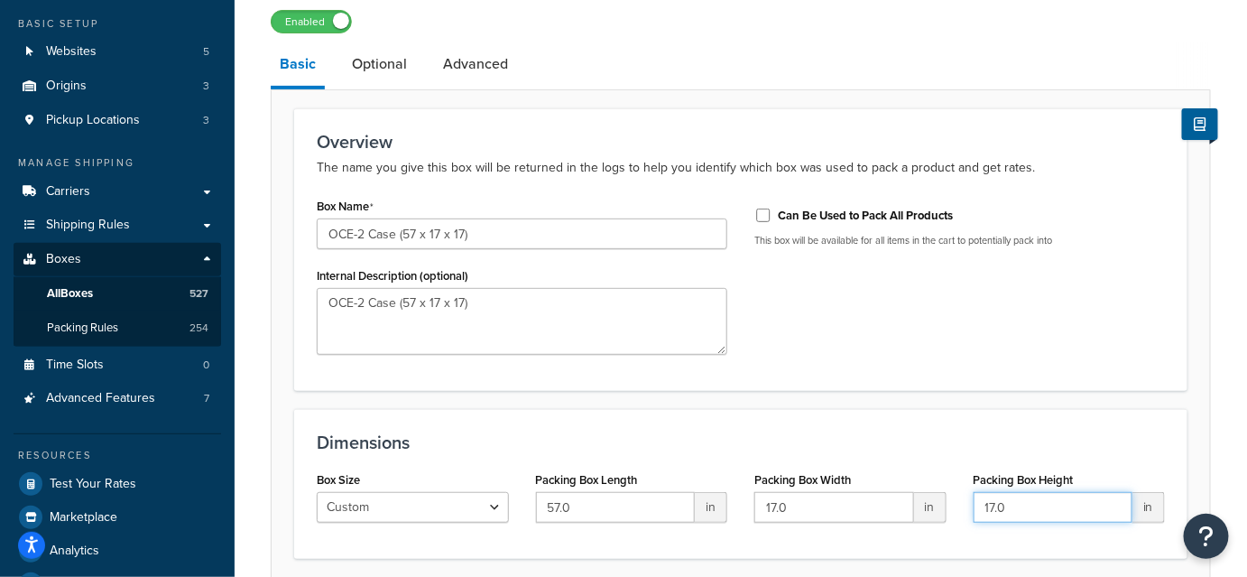
type input "17.0"
click at [937, 432] on h3 "Dimensions" at bounding box center [741, 442] width 848 height 20
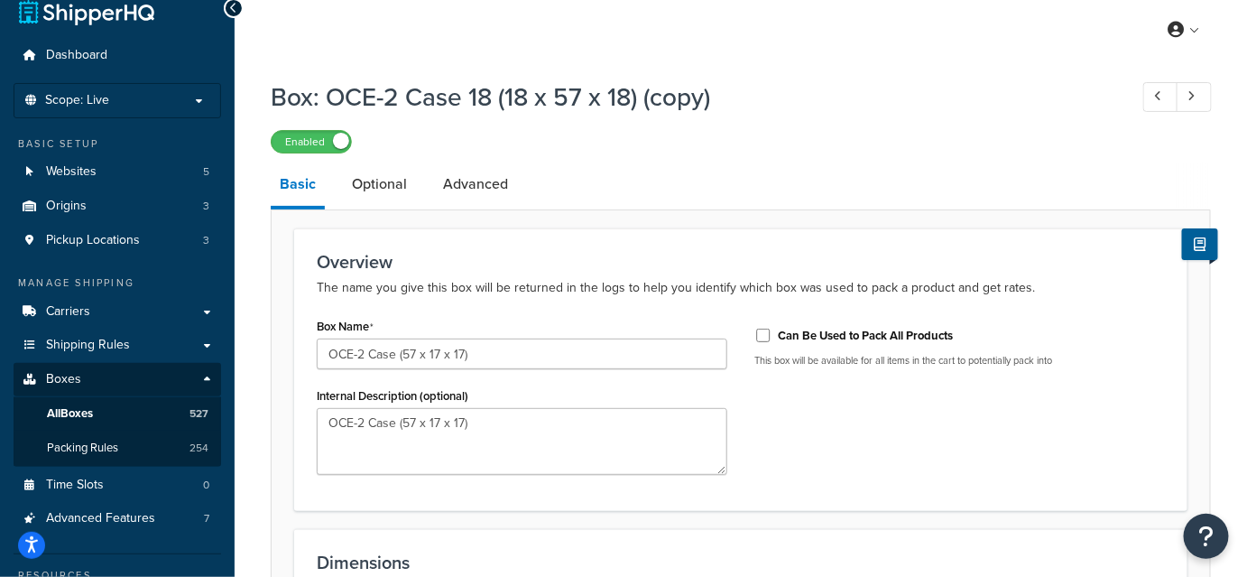
scroll to position [264, 0]
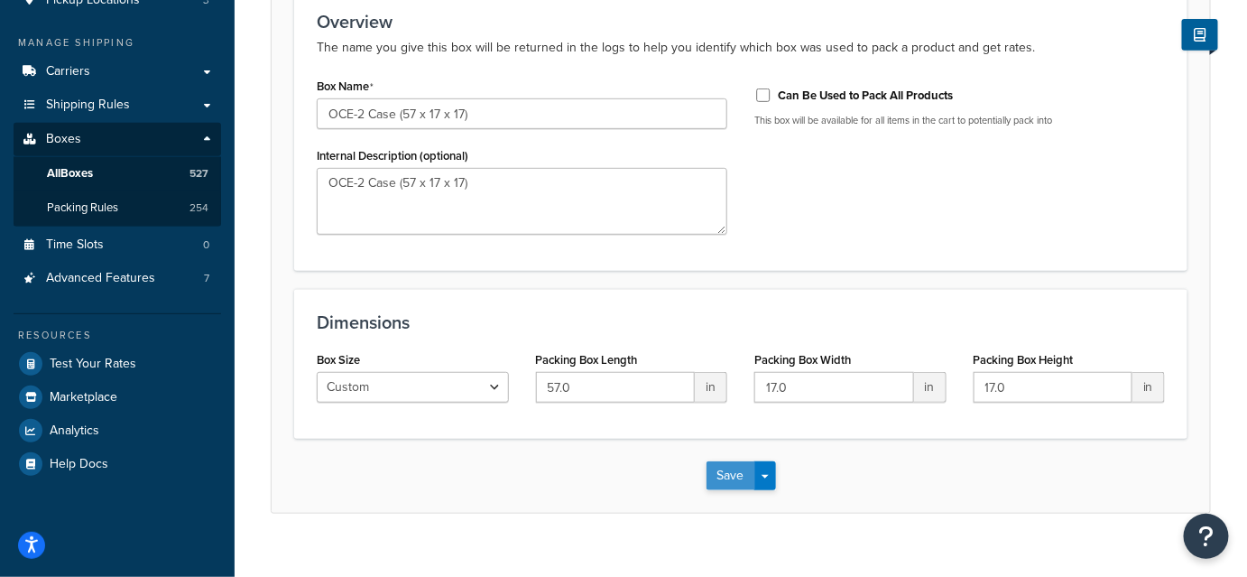
click at [729, 467] on button "Save" at bounding box center [731, 475] width 49 height 29
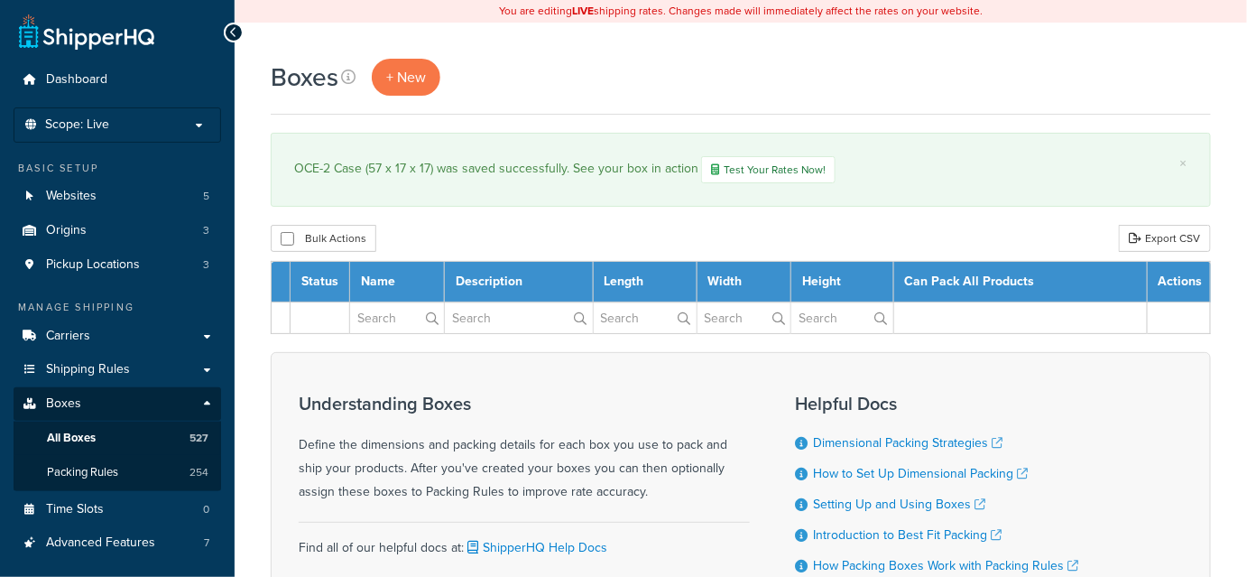
select select "1000"
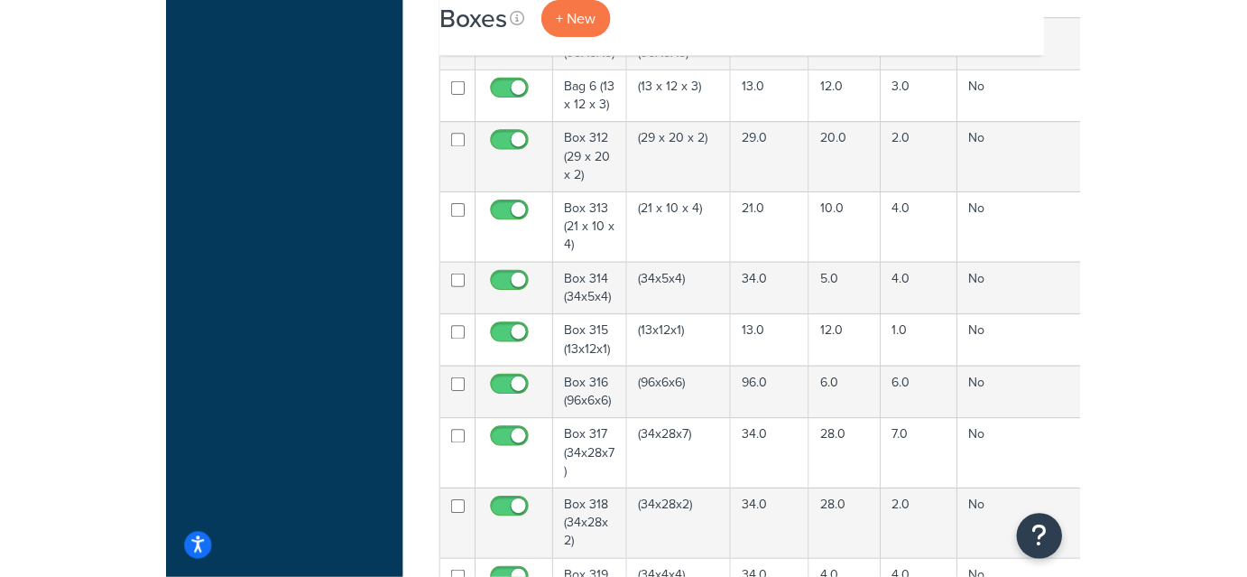
scroll to position [27248, 0]
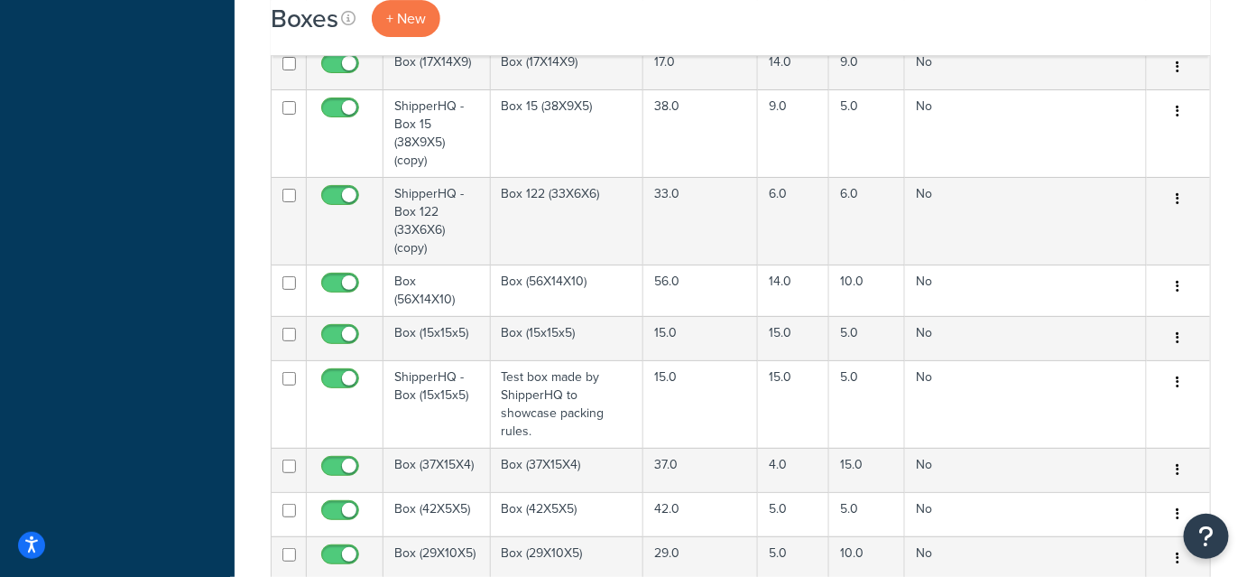
click at [877, 22] on div "Boxes + New" at bounding box center [741, 18] width 940 height 37
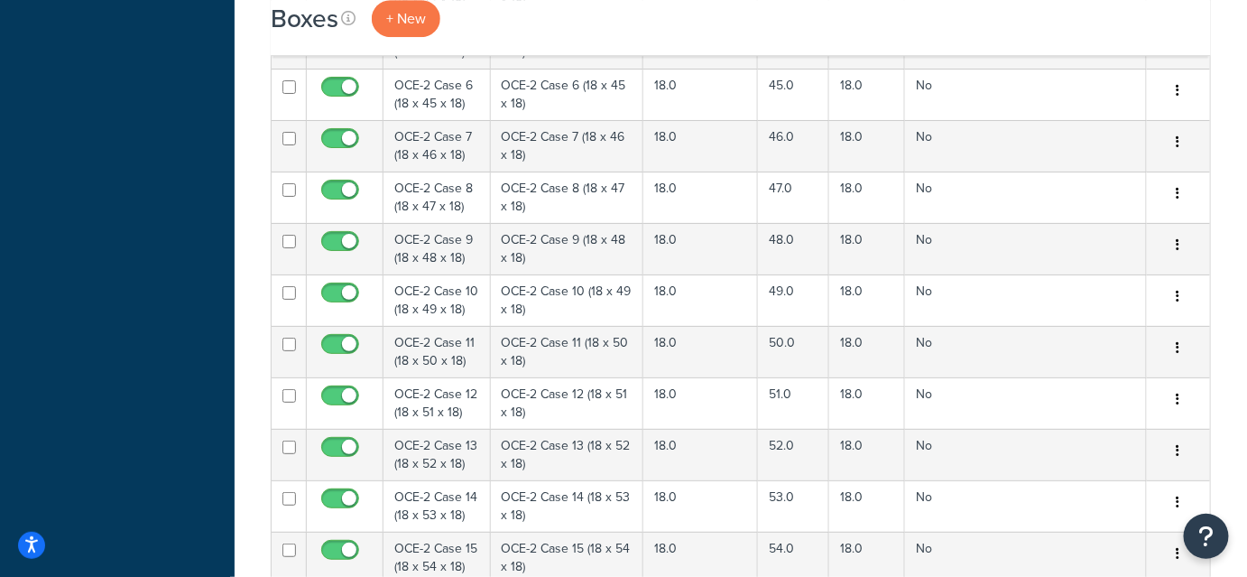
scroll to position [18752, 0]
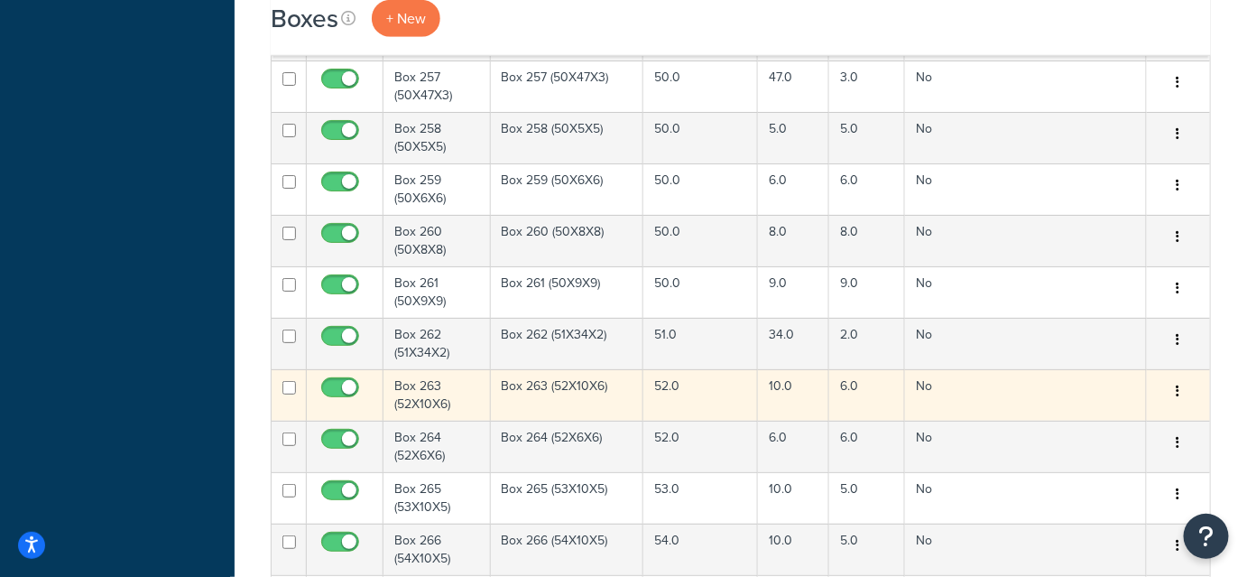
click at [1179, 384] on icon "button" at bounding box center [1179, 390] width 4 height 13
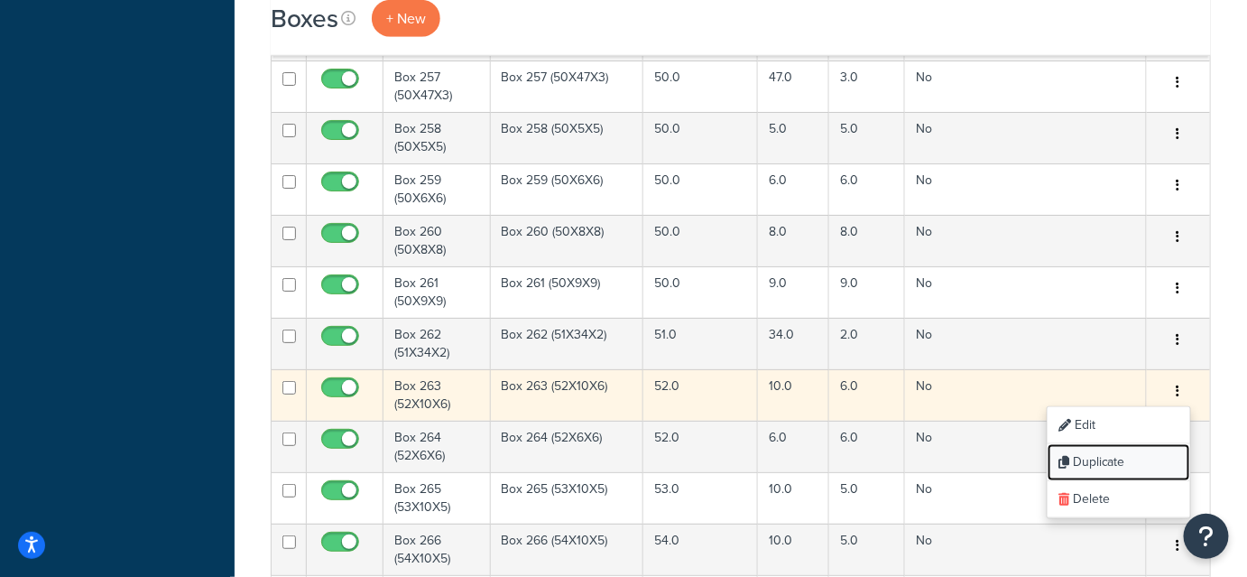
click at [1099, 444] on link "Duplicate" at bounding box center [1119, 462] width 143 height 37
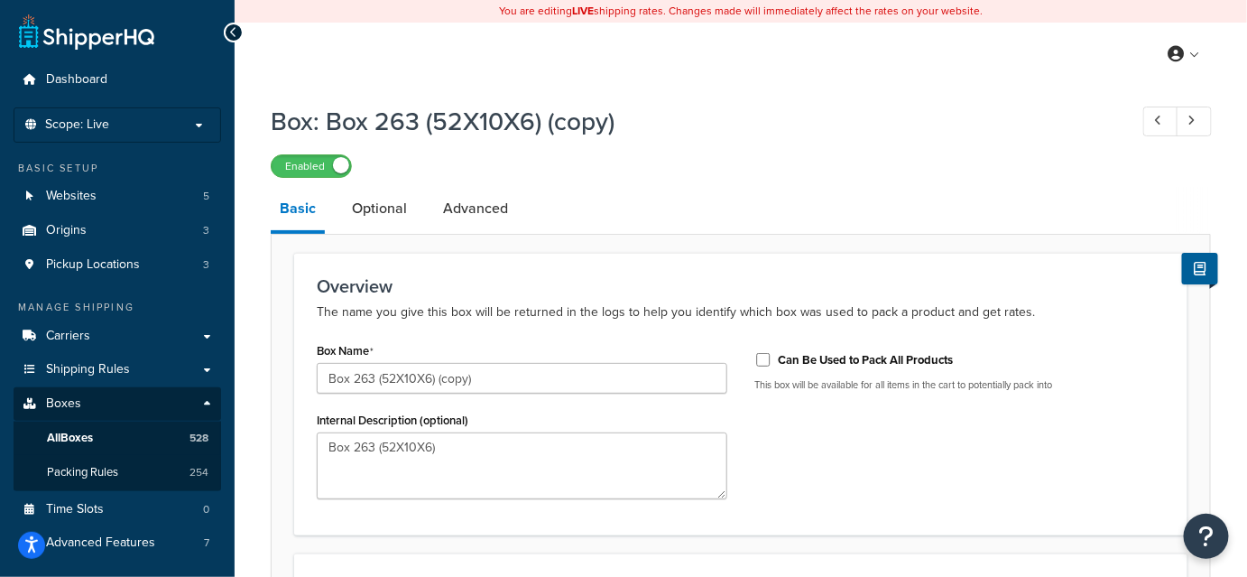
click at [532, 165] on div "Enabled" at bounding box center [741, 165] width 940 height 25
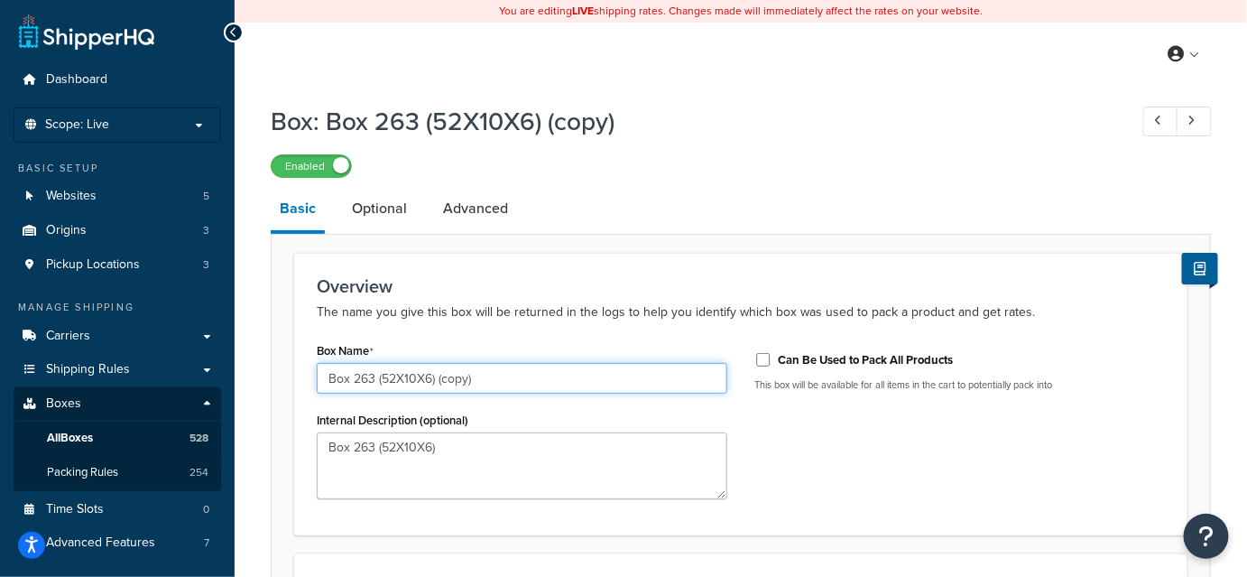
click at [412, 377] on input "Box 263 (52X10X6) (copy)" at bounding box center [522, 378] width 411 height 31
click at [430, 375] on input "Box 263 (52X13X6) (copy)" at bounding box center [522, 378] width 411 height 31
click at [484, 375] on input "Box 263 (52X13X7) (copy)" at bounding box center [522, 378] width 411 height 31
click at [446, 379] on input "Box (52X13X7)" at bounding box center [522, 378] width 411 height 31
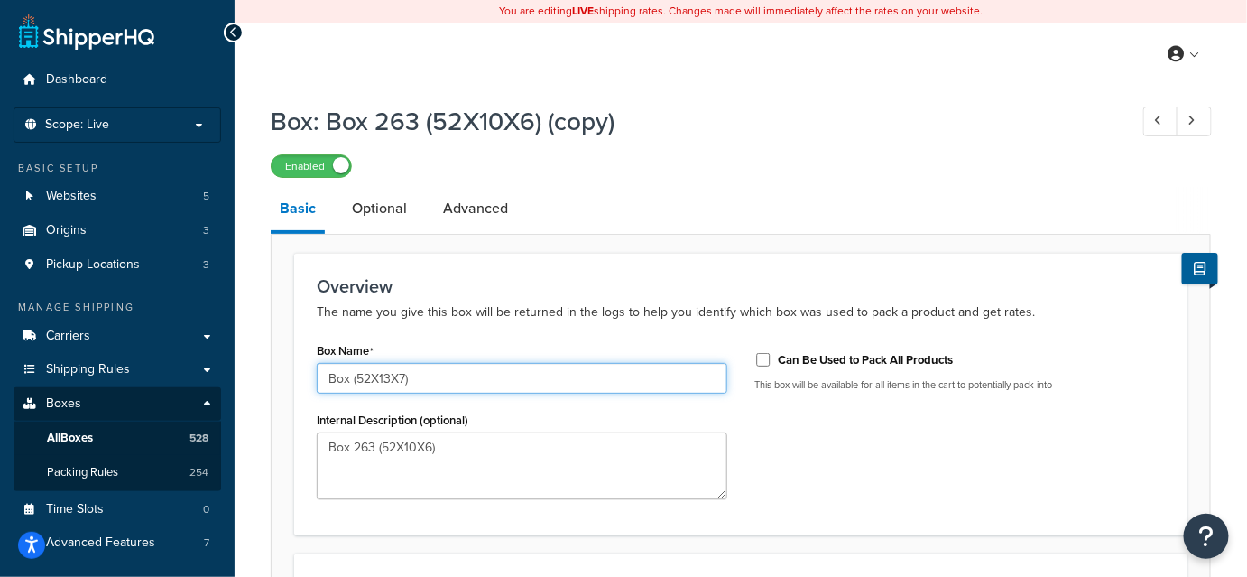
click at [446, 379] on input "Box (52X13X7)" at bounding box center [522, 378] width 411 height 31
type input "Box (52X13X7)"
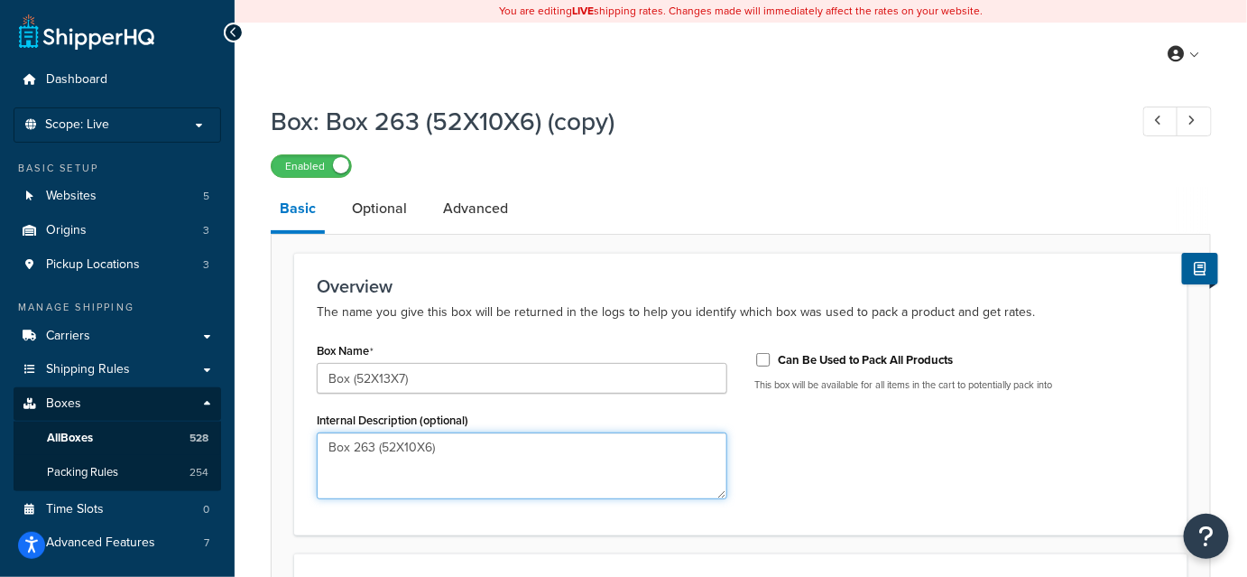
click at [459, 449] on textarea "Box 263 (52X10X6)" at bounding box center [522, 465] width 411 height 67
paste textarea "(52X13X7"
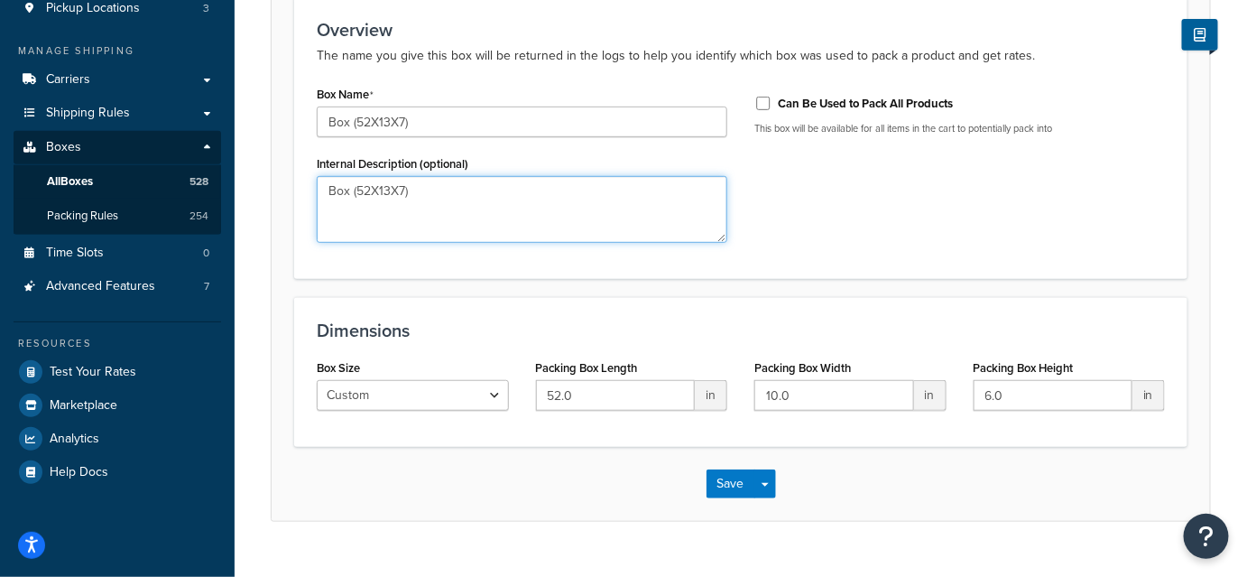
scroll to position [289, 0]
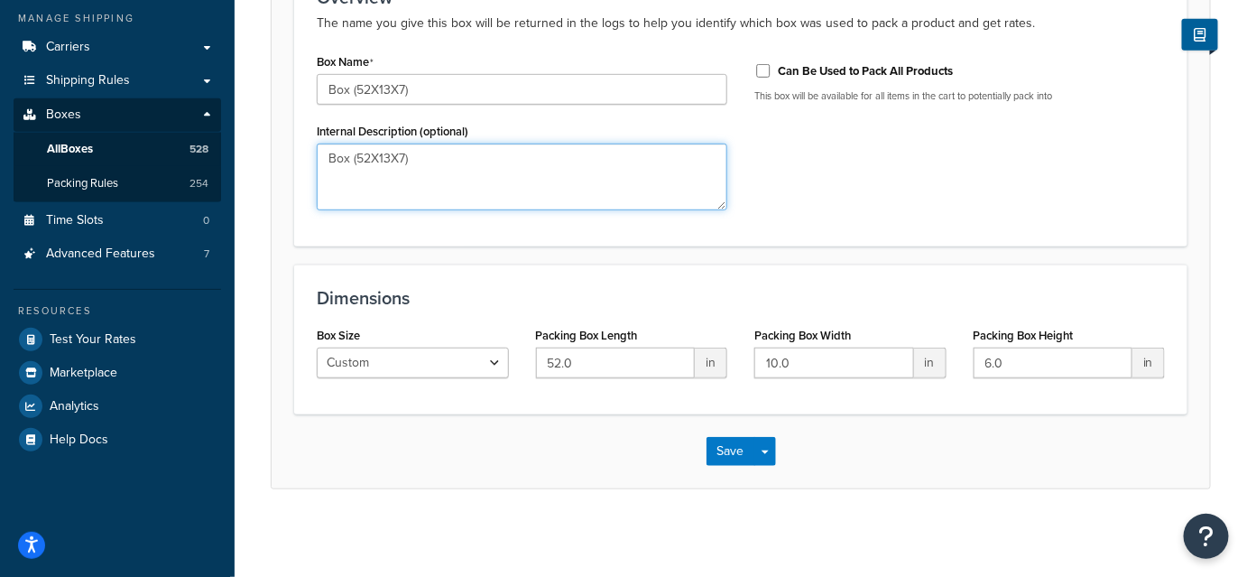
type textarea "Box (52X13X7)"
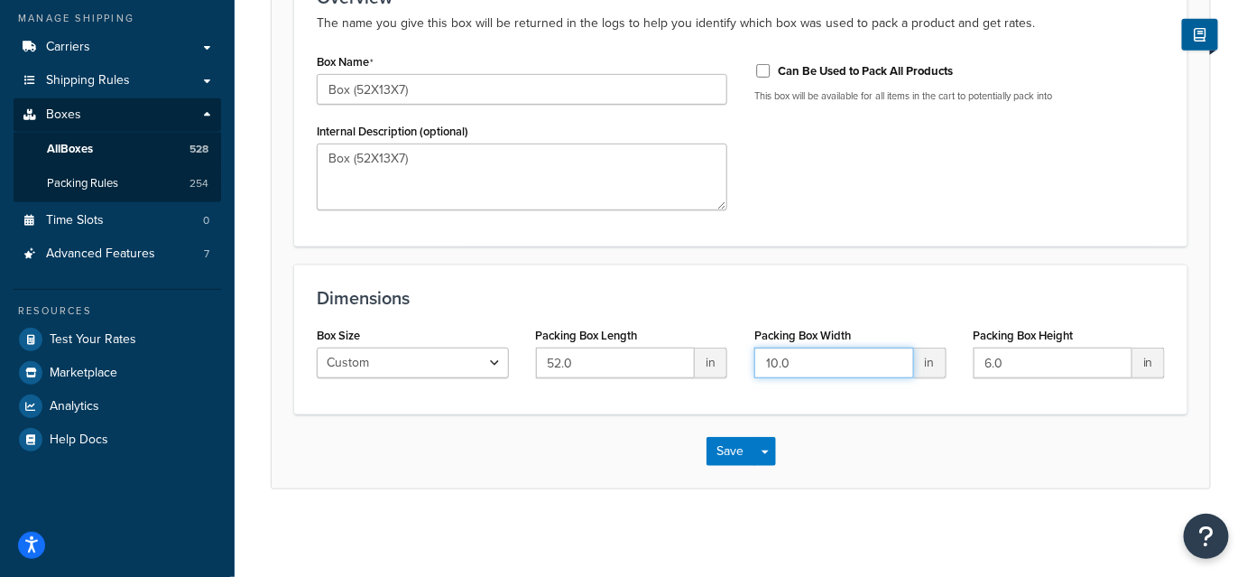
click at [777, 359] on input "10.0" at bounding box center [834, 362] width 160 height 31
type input "13.0"
click at [990, 363] on input "6.0" at bounding box center [1054, 362] width 160 height 31
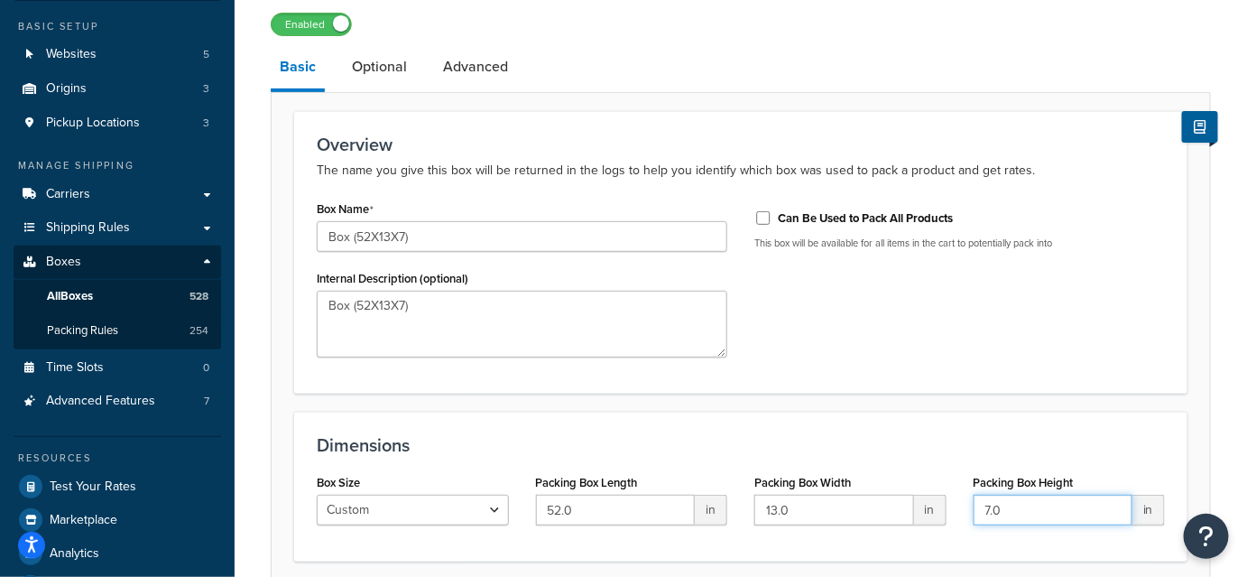
scroll to position [131, 0]
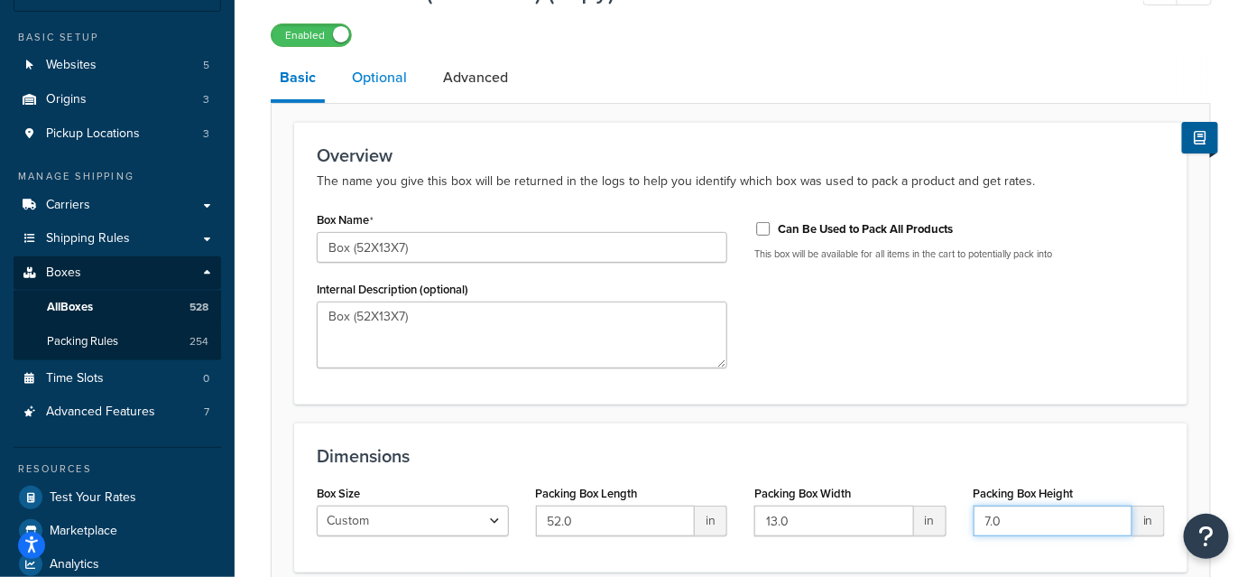
type input "7.0"
click at [374, 72] on link "Optional" at bounding box center [379, 77] width 73 height 43
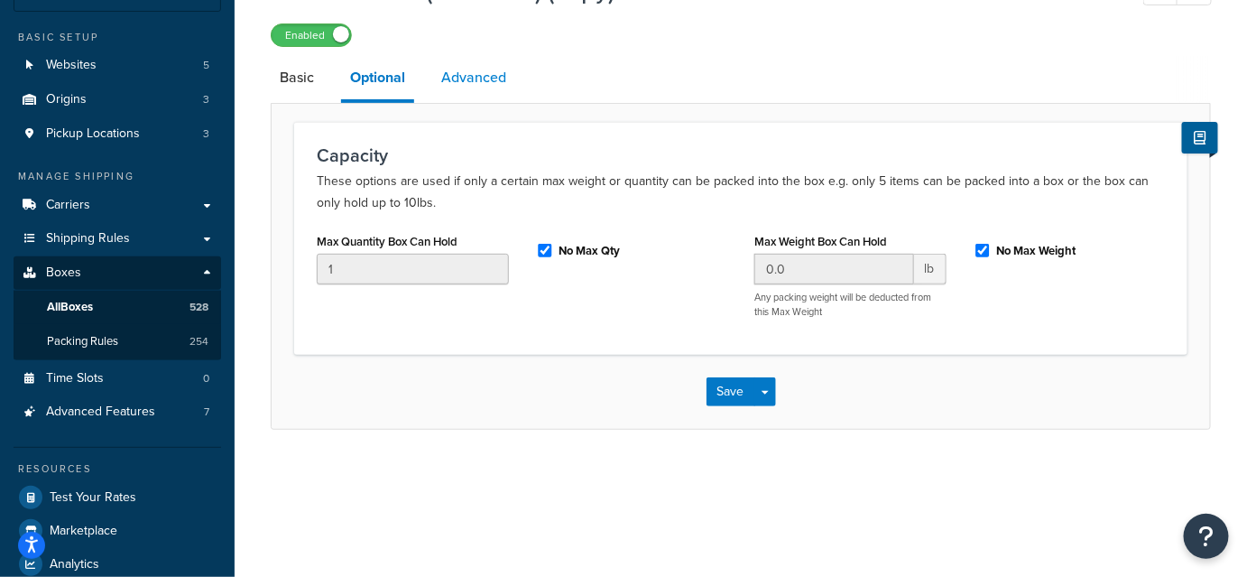
click at [482, 76] on link "Advanced" at bounding box center [473, 77] width 83 height 43
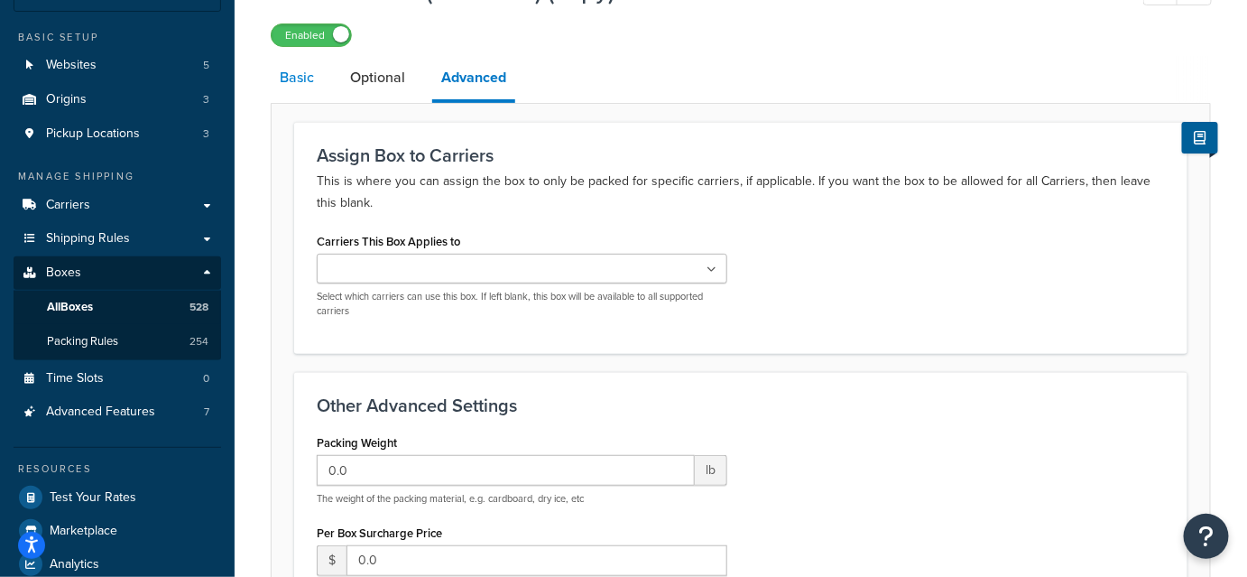
click at [303, 78] on link "Basic" at bounding box center [297, 77] width 52 height 43
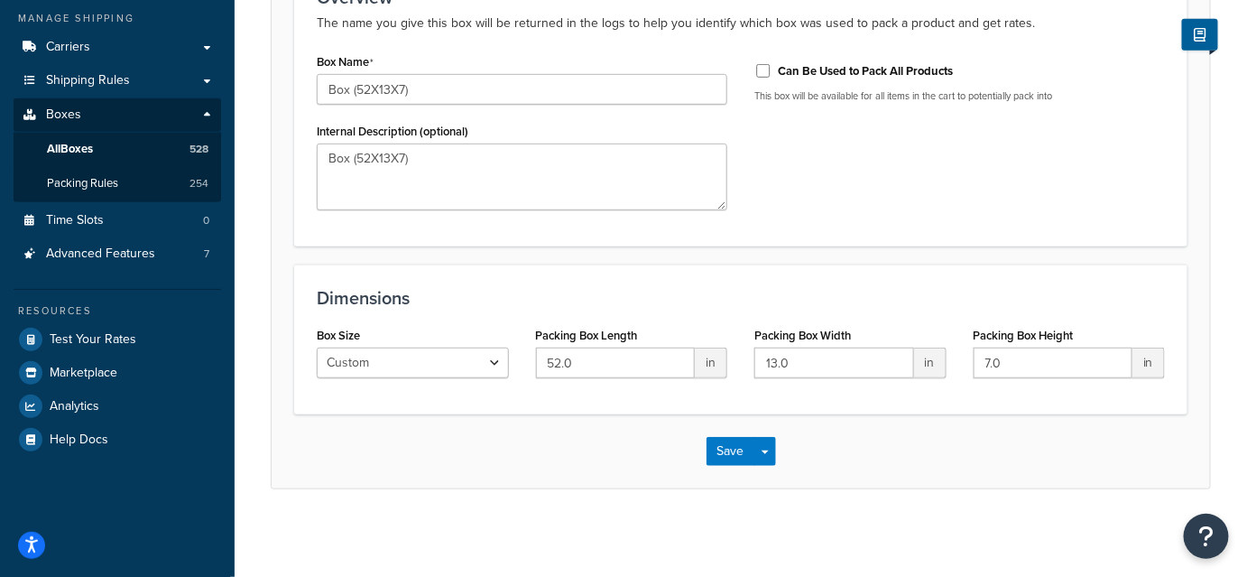
scroll to position [289, 0]
click at [724, 455] on button "Save" at bounding box center [731, 451] width 49 height 29
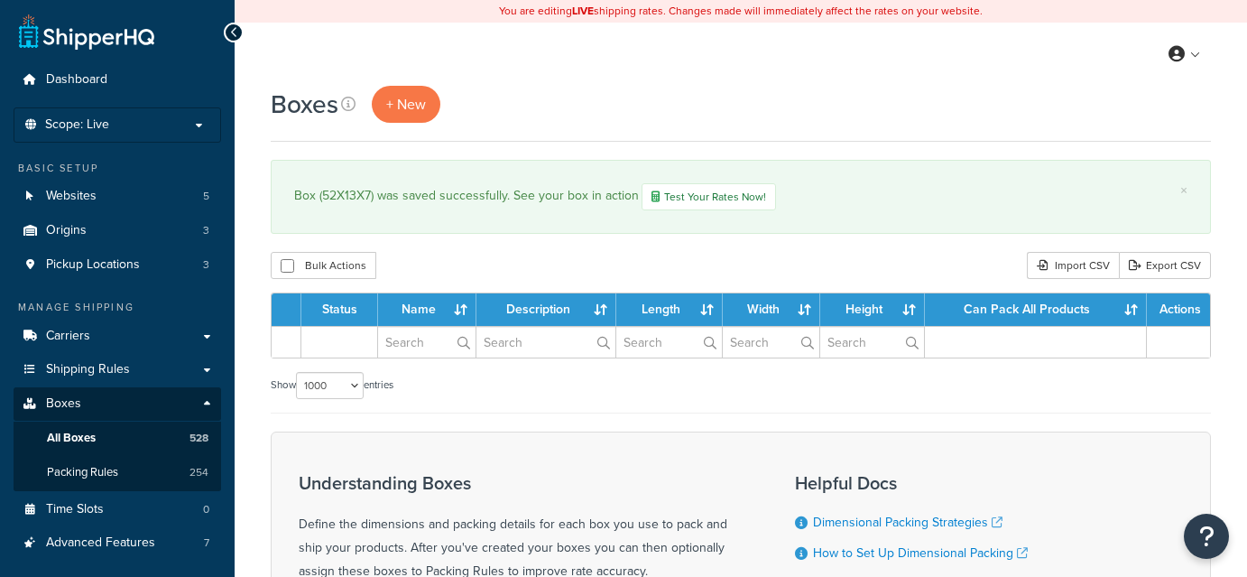
select select "1000"
